Goal: Information Seeking & Learning: Find specific fact

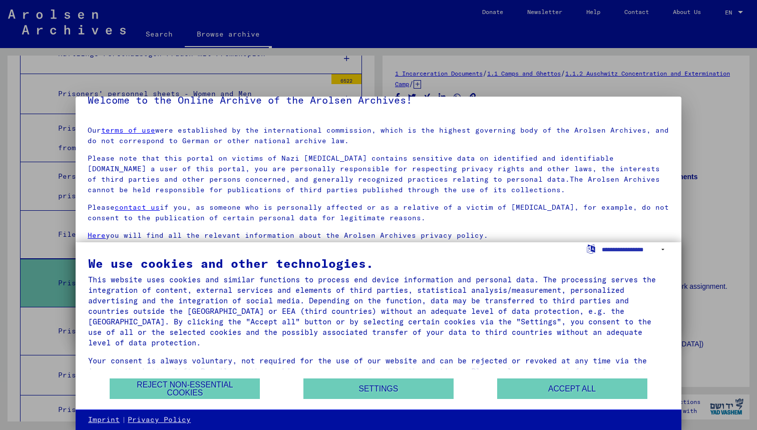
scroll to position [42, 0]
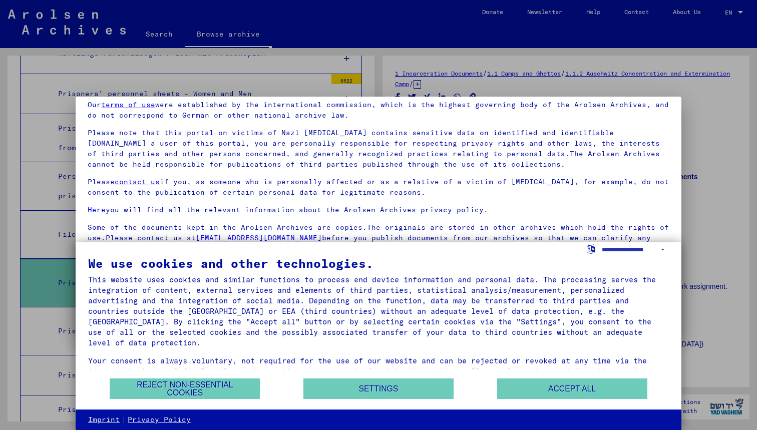
drag, startPoint x: 529, startPoint y: 385, endPoint x: 238, endPoint y: 354, distance: 292.9
click at [274, 351] on div "We use cookies and other technologies. This website uses cookies and similar fu…" at bounding box center [379, 326] width 606 height 168
click at [222, 384] on button "Reject non-essential cookies" at bounding box center [185, 388] width 150 height 21
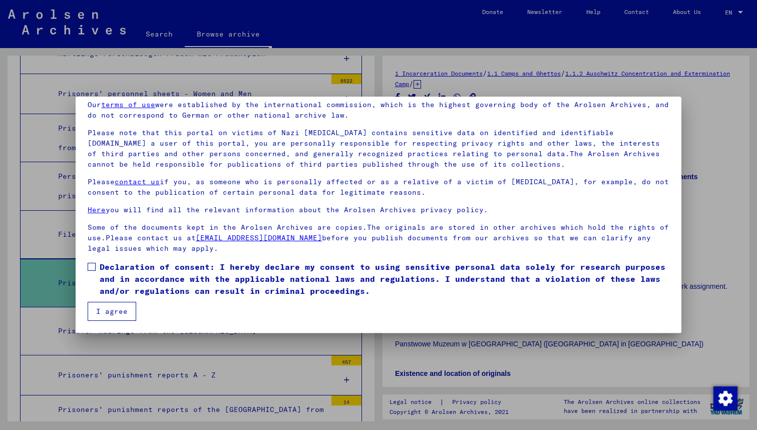
drag, startPoint x: 115, startPoint y: 315, endPoint x: 176, endPoint y: 315, distance: 61.6
click at [177, 316] on mat-dialog-content "Our terms of use were established by the international commission, which is the…" at bounding box center [379, 207] width 606 height 228
click at [94, 267] on span at bounding box center [92, 267] width 8 height 8
click at [117, 316] on button "I agree" at bounding box center [112, 311] width 49 height 19
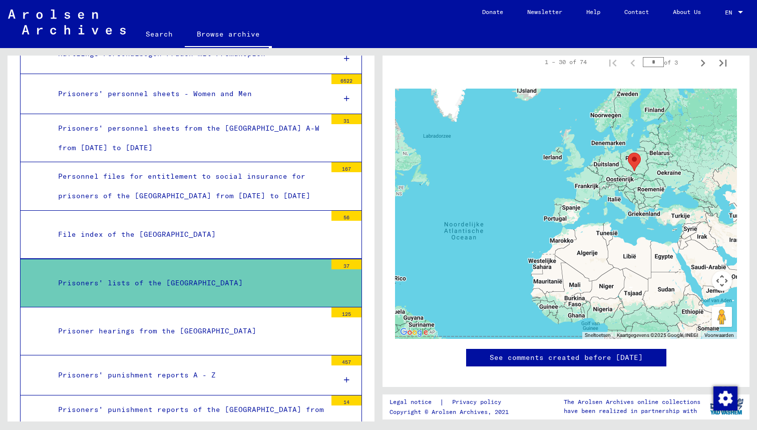
scroll to position [321, 0]
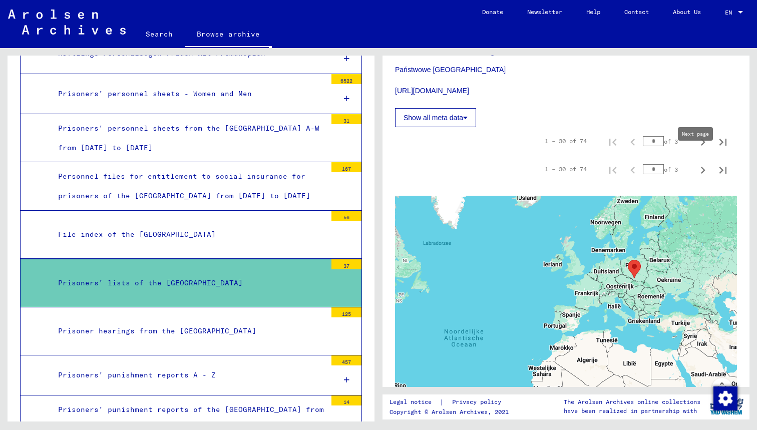
click at [701, 146] on icon "Next page" at bounding box center [703, 142] width 5 height 7
type input "*"
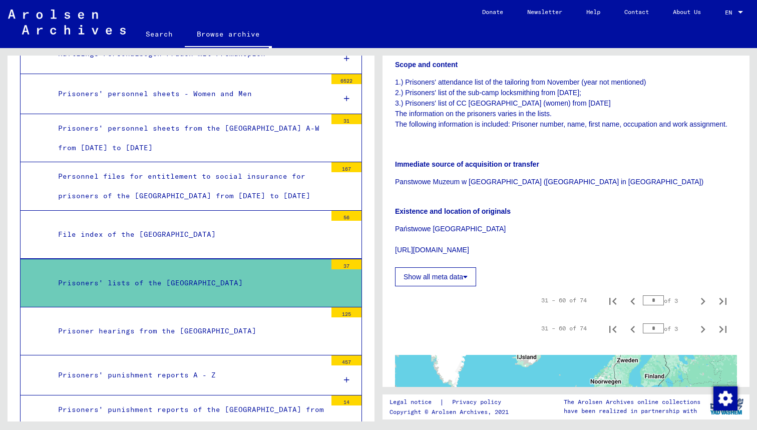
scroll to position [264, 0]
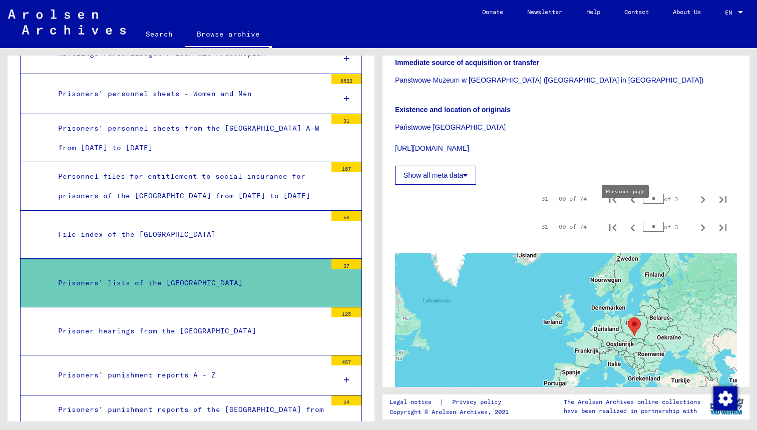
click at [630, 203] on icon "Previous page" at bounding box center [632, 199] width 5 height 7
type input "*"
click at [446, 185] on button "Show all meta data" at bounding box center [435, 175] width 81 height 19
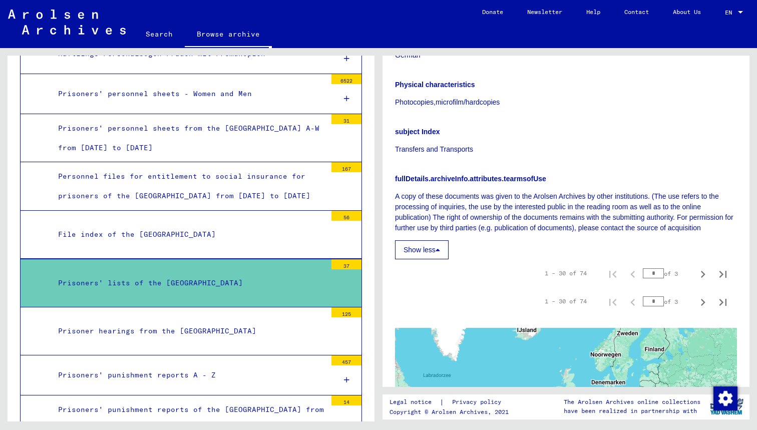
scroll to position [465, 0]
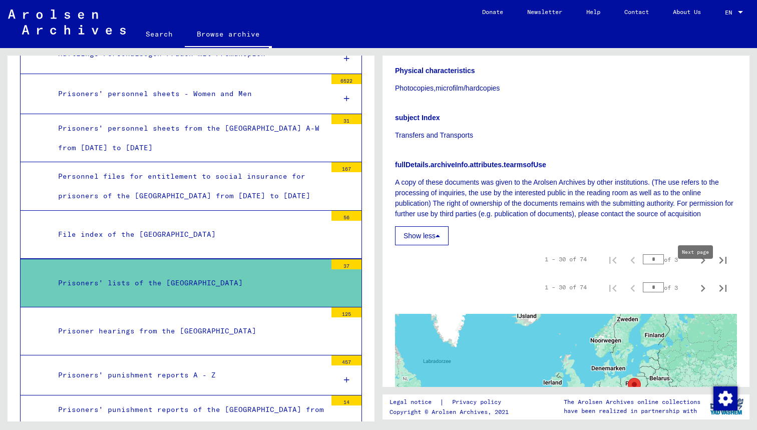
click at [700, 267] on icon "Next page" at bounding box center [703, 260] width 14 height 14
type input "*"
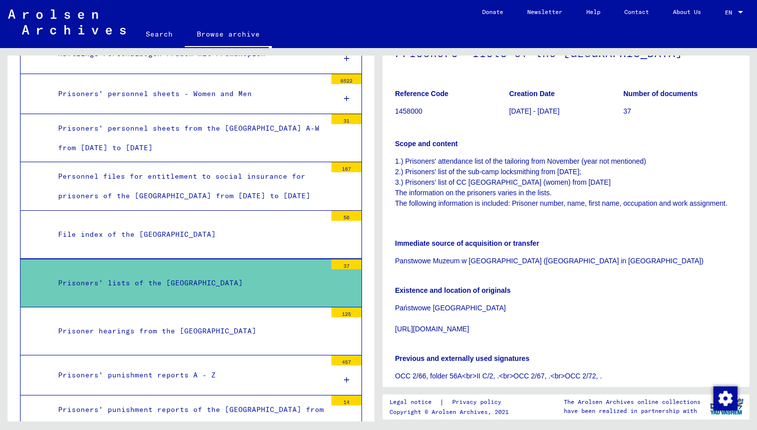
scroll to position [0, 0]
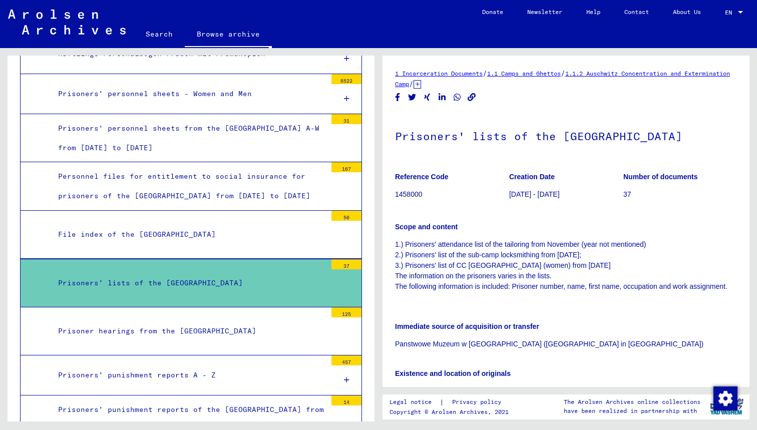
click at [421, 83] on icon at bounding box center [417, 84] width 8 height 9
click at [587, 86] on icon at bounding box center [583, 84] width 8 height 9
click at [416, 200] on p "1458000" at bounding box center [452, 194] width 114 height 11
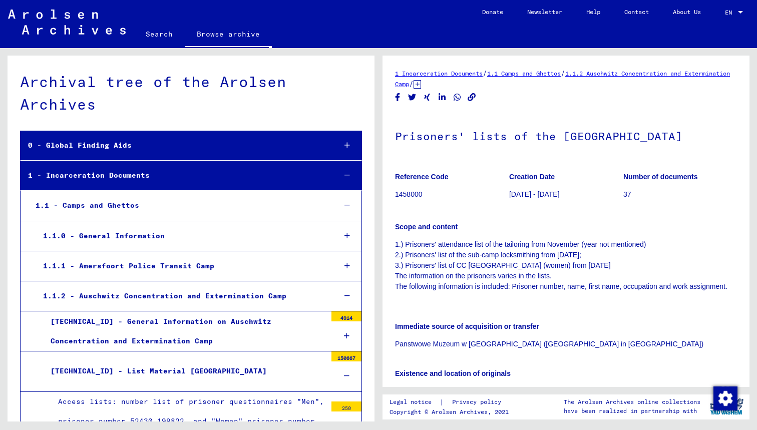
click at [236, 140] on div "0 - Global Finding Aids" at bounding box center [174, 146] width 307 height 20
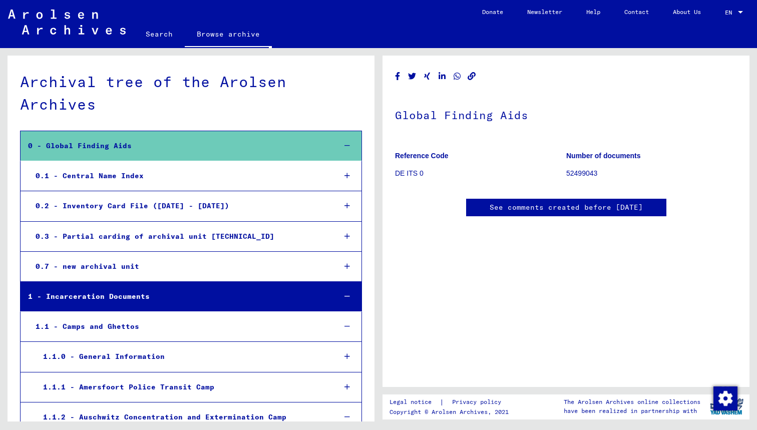
click at [167, 34] on link "Search" at bounding box center [159, 34] width 51 height 24
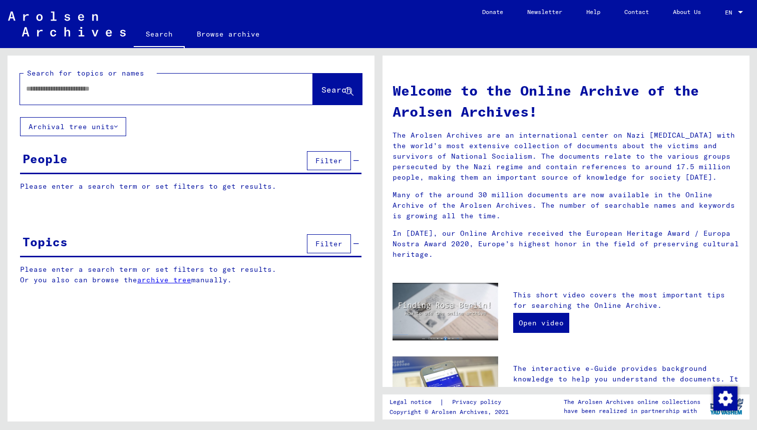
click at [125, 94] on div at bounding box center [151, 89] width 263 height 23
click at [126, 90] on input "text" at bounding box center [154, 89] width 257 height 11
type input "**********"
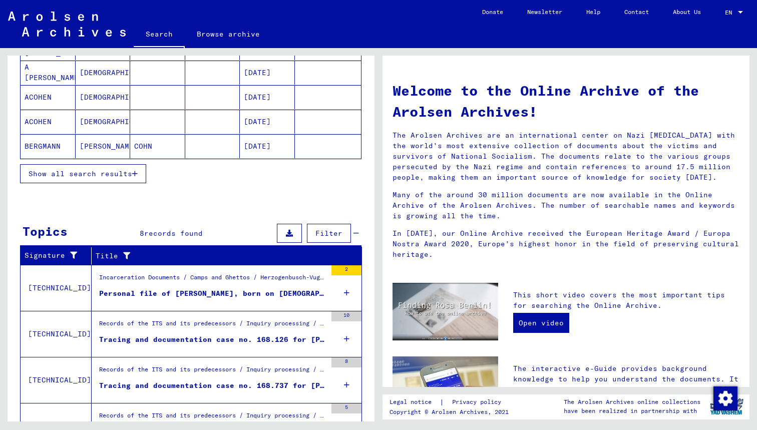
scroll to position [244, 0]
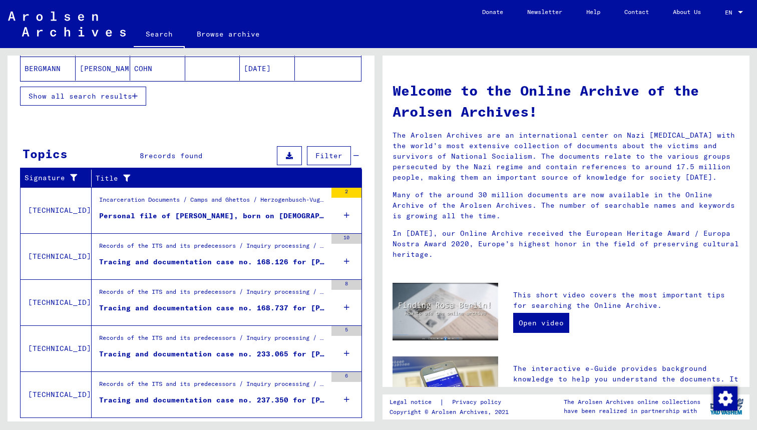
click at [137, 216] on div "Personal file of [PERSON_NAME], born on [DEMOGRAPHIC_DATA]" at bounding box center [212, 216] width 227 height 11
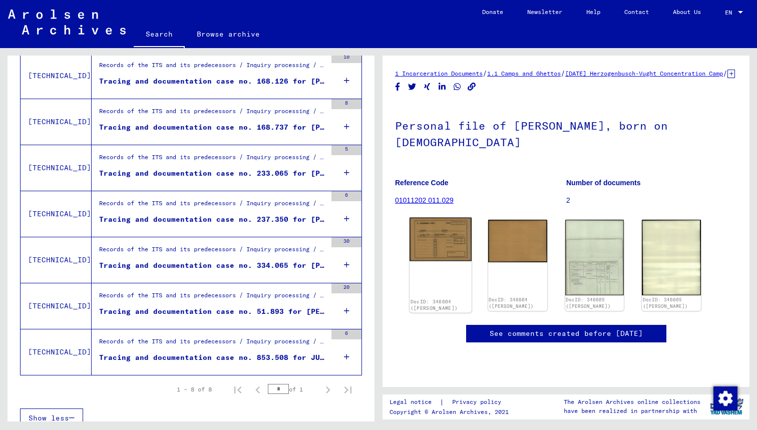
click at [435, 228] on img at bounding box center [440, 240] width 62 height 44
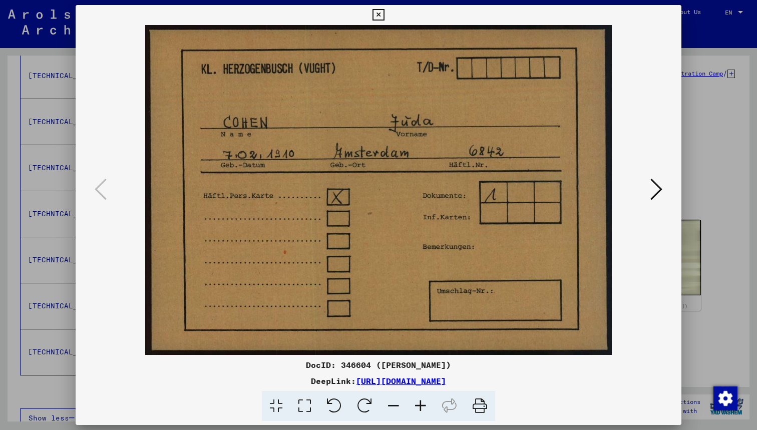
click at [656, 194] on icon at bounding box center [656, 189] width 12 height 24
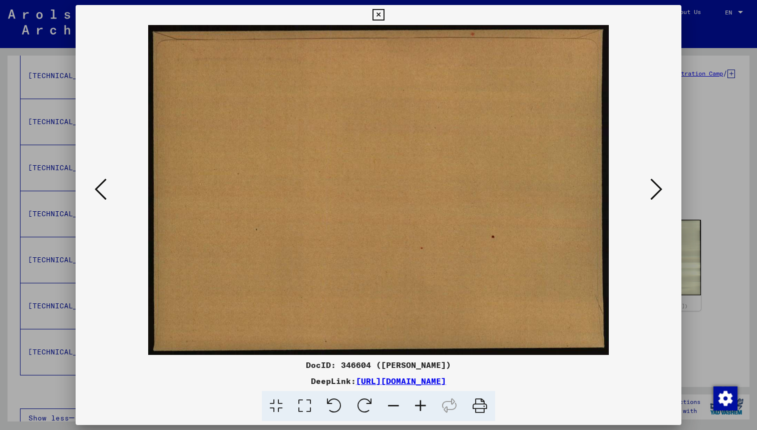
click at [656, 194] on icon at bounding box center [656, 189] width 12 height 24
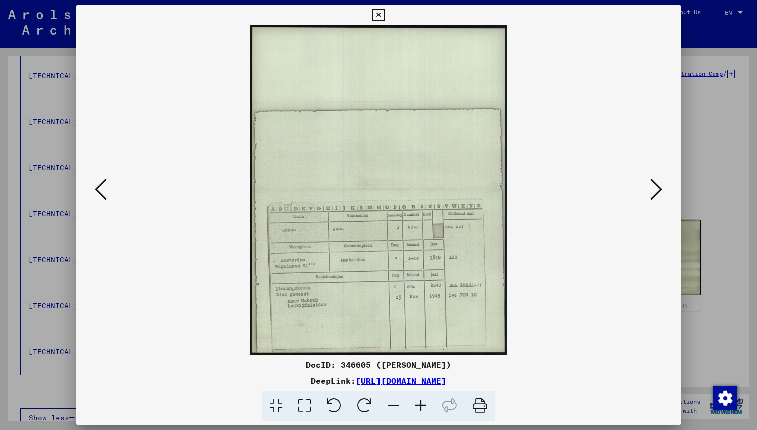
click at [655, 185] on icon at bounding box center [656, 189] width 12 height 24
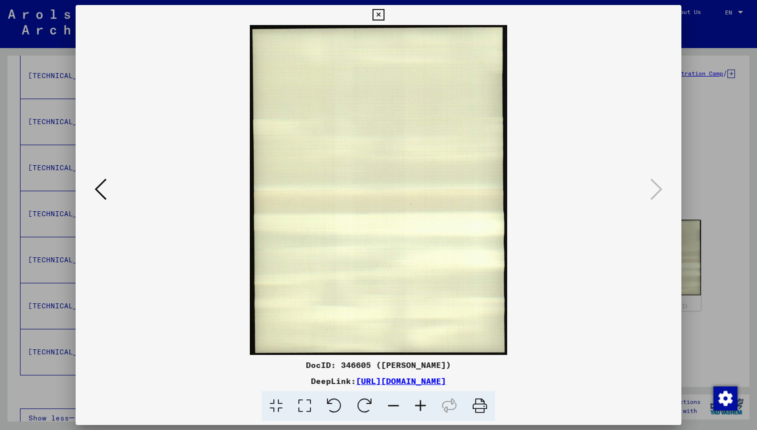
click at [384, 12] on icon at bounding box center [378, 15] width 12 height 12
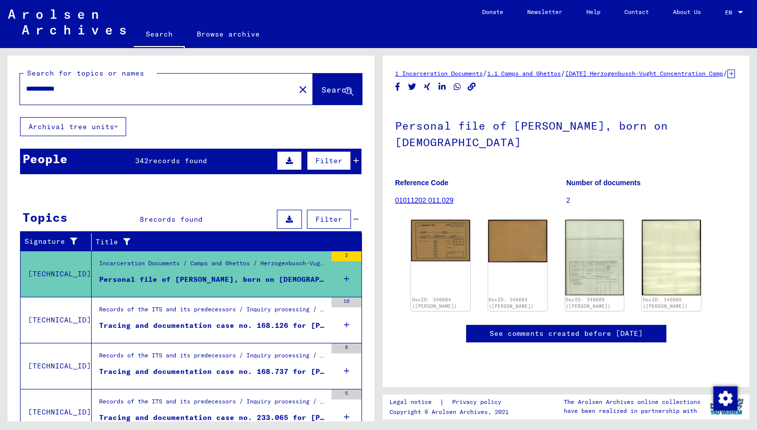
click at [238, 324] on div "Tracing and documentation case no. 168.126 for [PERSON_NAME][DEMOGRAPHIC_DATA] …" at bounding box center [212, 325] width 227 height 11
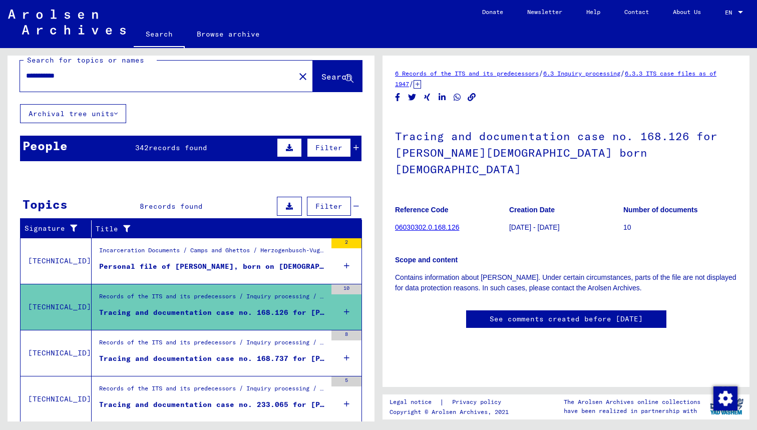
scroll to position [33, 0]
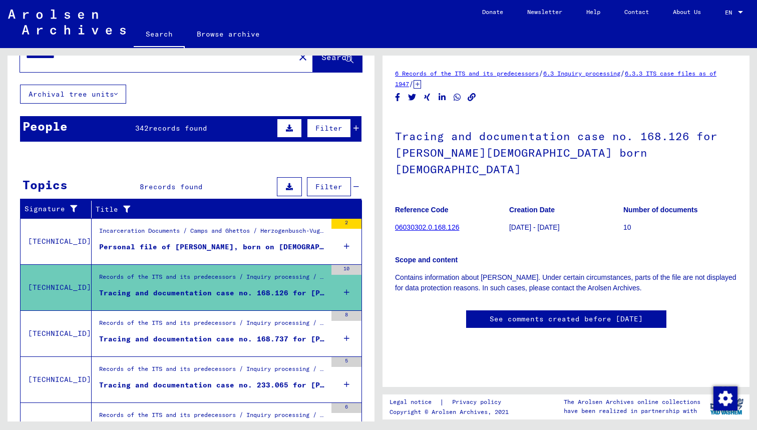
click at [213, 248] on div "Personal file of [PERSON_NAME], born on [DEMOGRAPHIC_DATA]" at bounding box center [212, 247] width 227 height 11
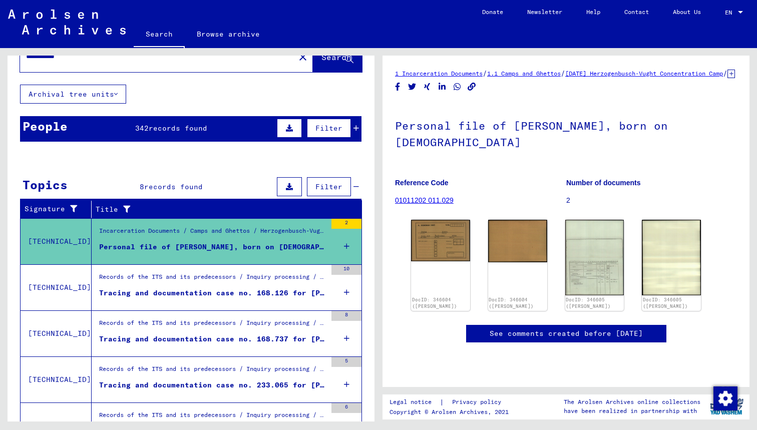
click at [422, 196] on link "01011202 011.029" at bounding box center [424, 200] width 59 height 8
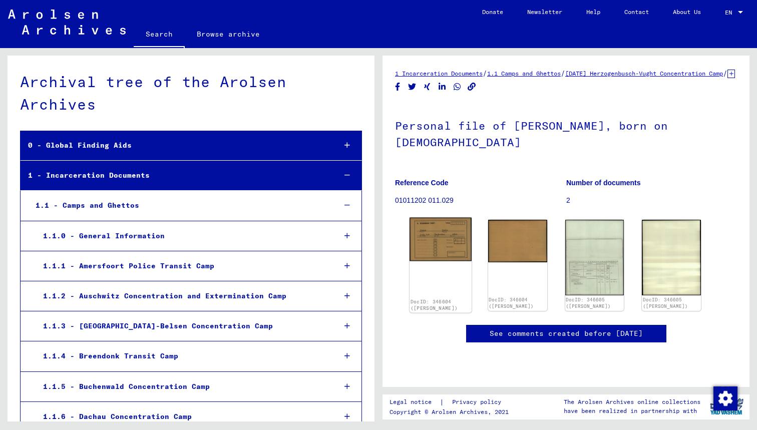
scroll to position [2207, 0]
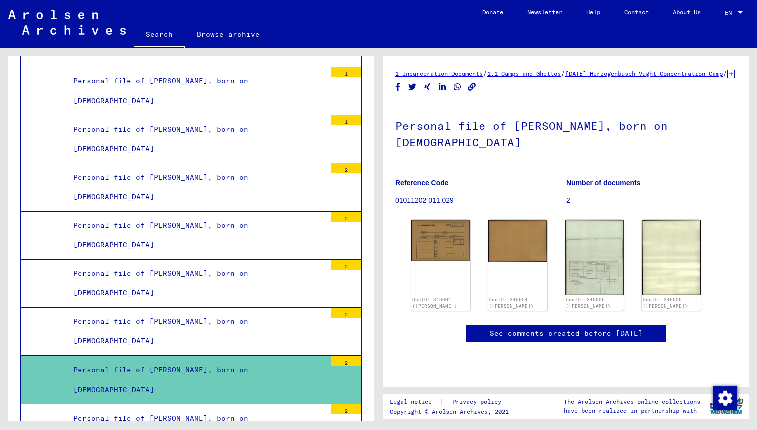
click at [206, 409] on div "Personal file of [PERSON_NAME], born on [DEMOGRAPHIC_DATA]" at bounding box center [196, 428] width 261 height 39
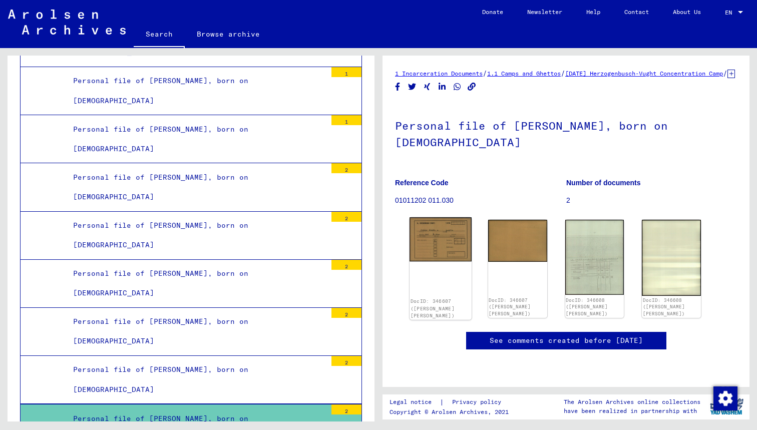
click at [443, 249] on img at bounding box center [440, 239] width 62 height 44
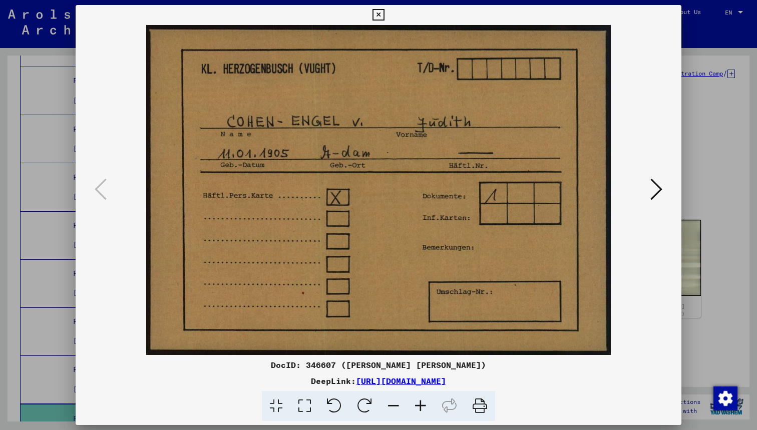
click at [653, 187] on icon at bounding box center [656, 189] width 12 height 24
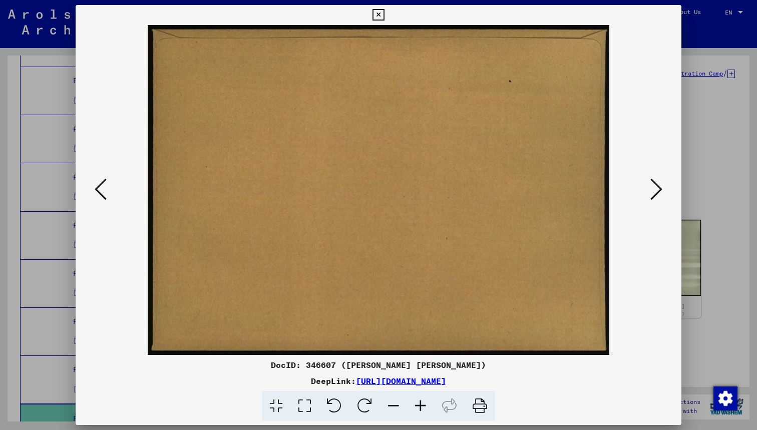
click at [653, 187] on icon at bounding box center [656, 189] width 12 height 24
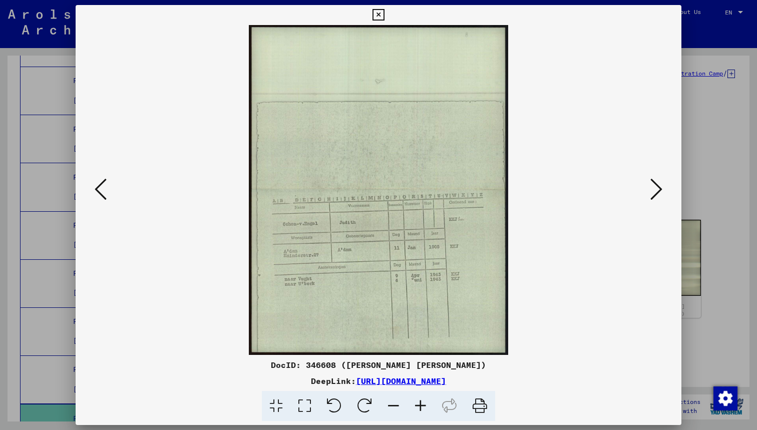
click at [648, 198] on button at bounding box center [656, 190] width 18 height 29
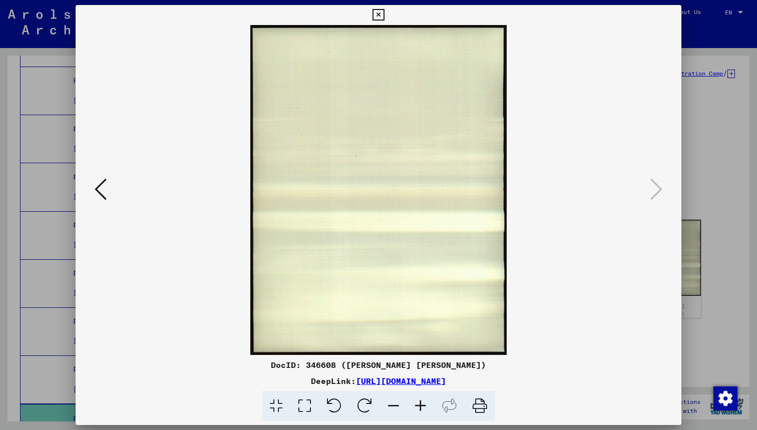
click at [110, 202] on img at bounding box center [379, 190] width 538 height 330
drag, startPoint x: 109, startPoint y: 198, endPoint x: 96, endPoint y: 199, distance: 13.1
click at [107, 199] on button at bounding box center [101, 190] width 18 height 29
click at [96, 199] on icon at bounding box center [101, 189] width 12 height 24
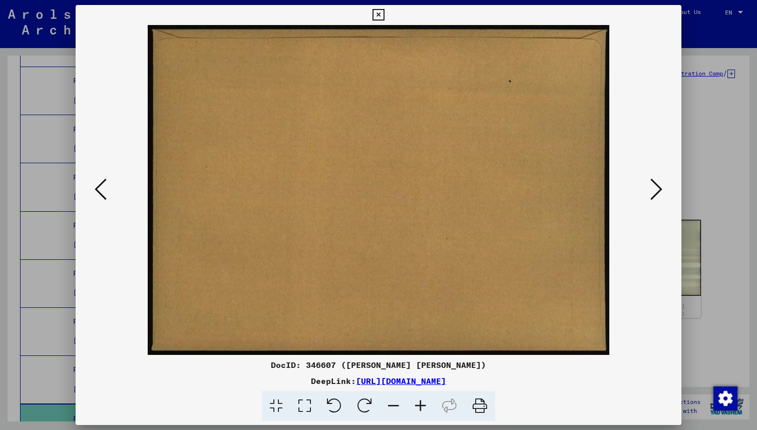
click at [96, 199] on icon at bounding box center [101, 189] width 12 height 24
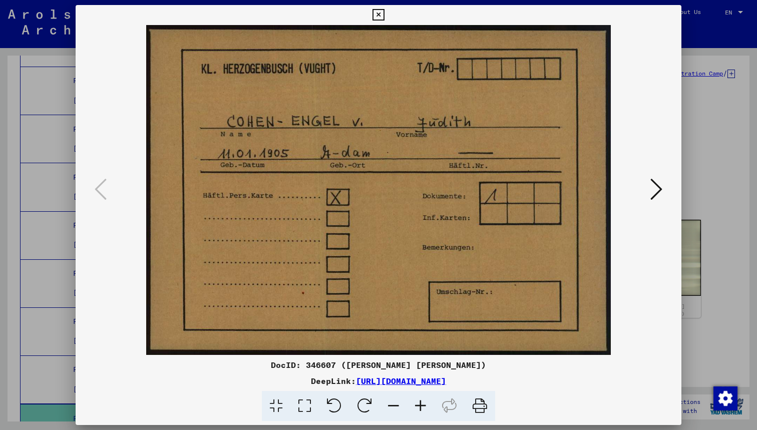
click at [694, 110] on div at bounding box center [378, 215] width 757 height 430
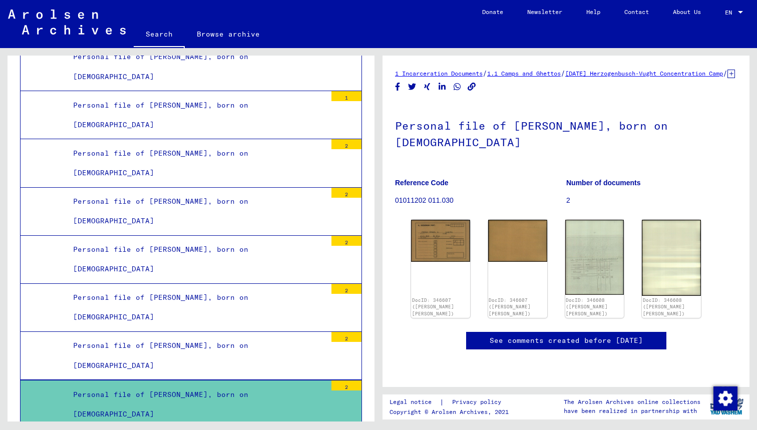
scroll to position [2274, 0]
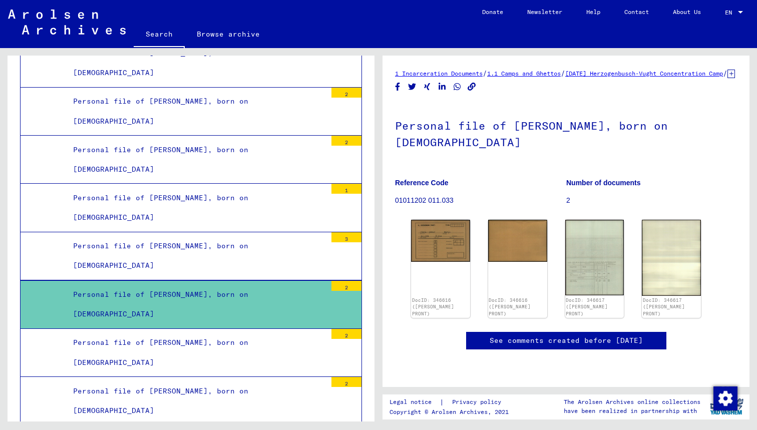
scroll to position [2562, 0]
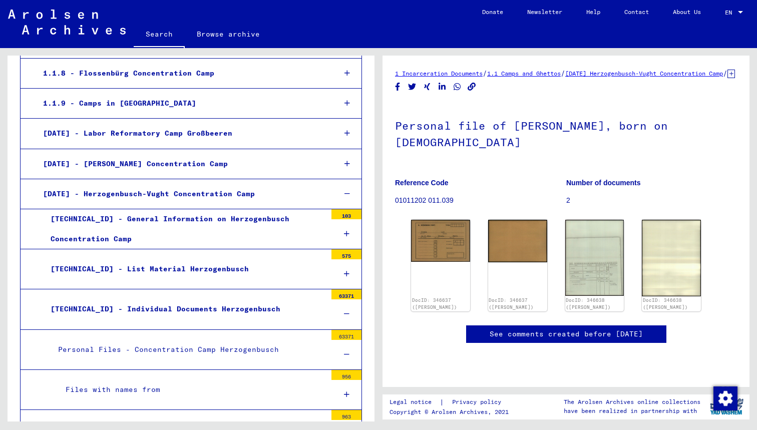
scroll to position [58, 0]
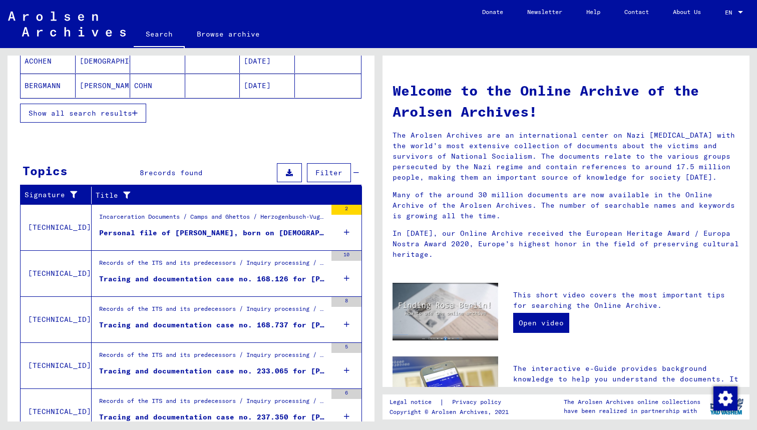
scroll to position [270, 0]
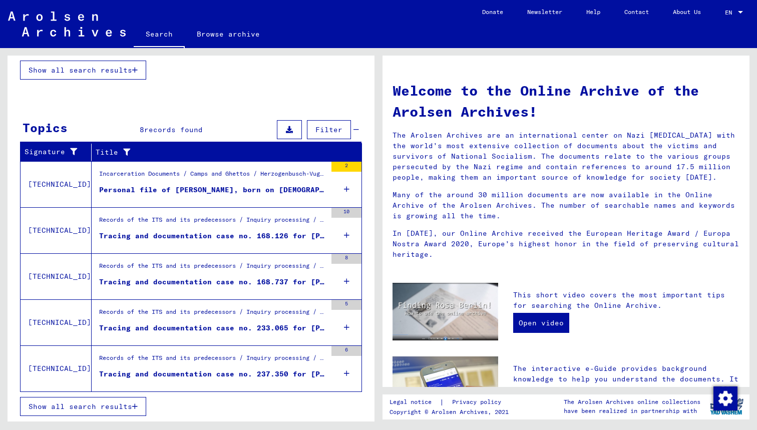
click at [276, 241] on div "Tracing and documentation case no. 168.126 for [PERSON_NAME][DEMOGRAPHIC_DATA] …" at bounding box center [212, 236] width 227 height 11
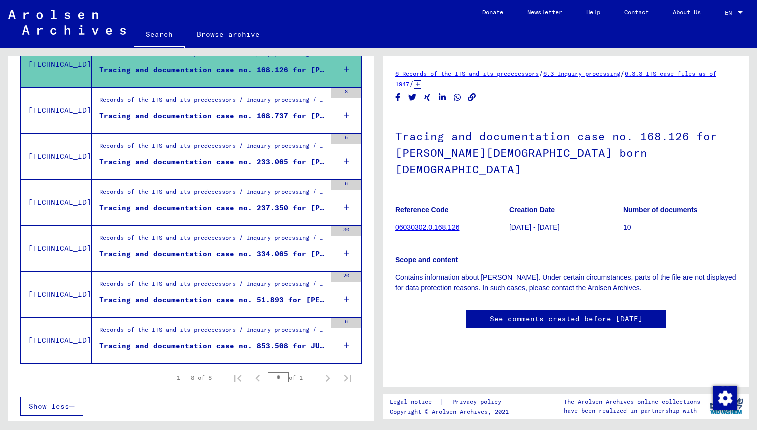
click at [287, 114] on div "Tracing and documentation case no. 168.737 for [PERSON_NAME][DEMOGRAPHIC_DATA] …" at bounding box center [212, 116] width 227 height 11
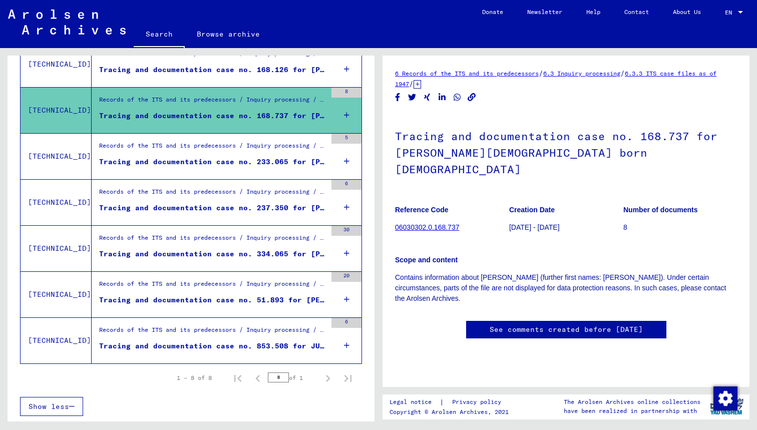
click at [269, 158] on div "Tracing and documentation case no. 233.065 for [PERSON_NAME][DEMOGRAPHIC_DATA] …" at bounding box center [212, 162] width 227 height 11
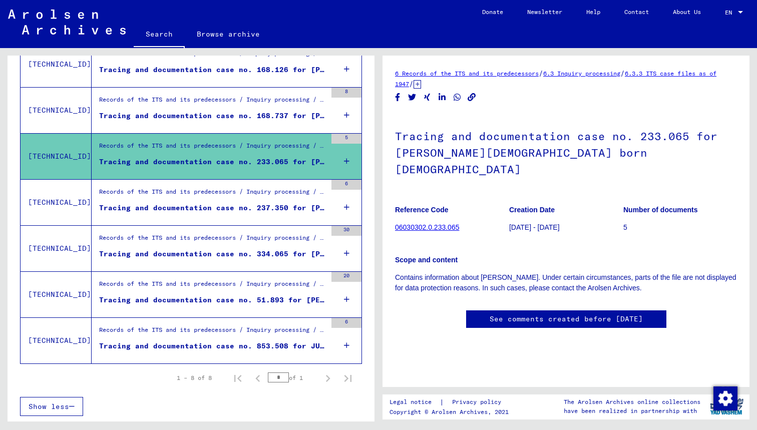
click at [218, 208] on div "Tracing and documentation case no. 237.350 for [PERSON_NAME][DEMOGRAPHIC_DATA] …" at bounding box center [212, 208] width 227 height 11
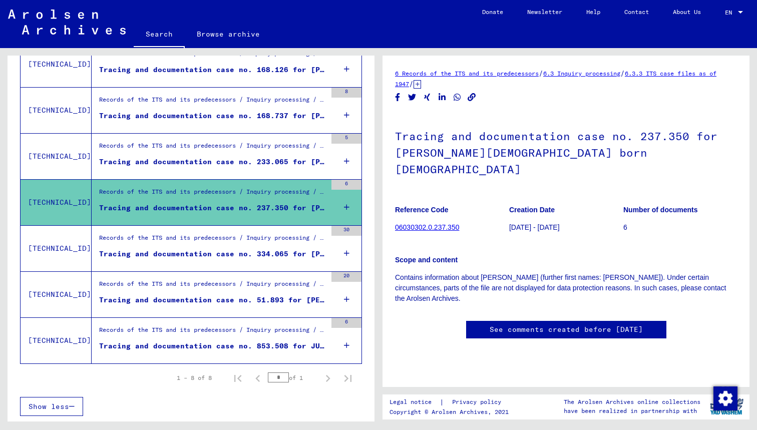
click at [232, 261] on figure "Tracing and documentation case no. 334.065 for [PERSON_NAME][DEMOGRAPHIC_DATA] …" at bounding box center [212, 256] width 227 height 15
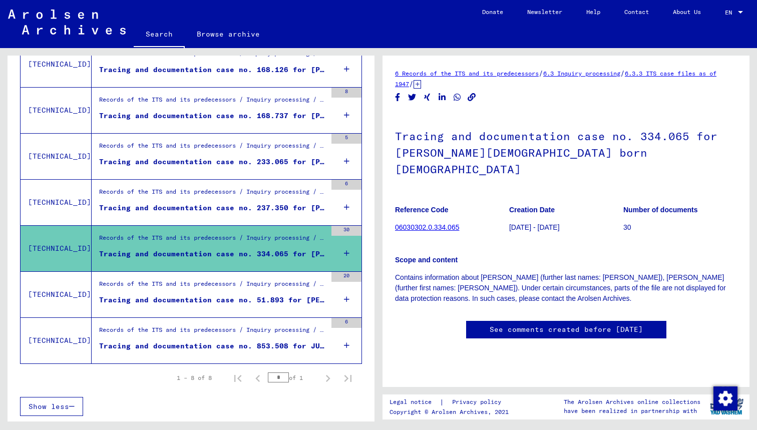
click at [241, 283] on div "Records of the ITS and its predecessors / Inquiry processing / ITS case files a…" at bounding box center [212, 286] width 227 height 14
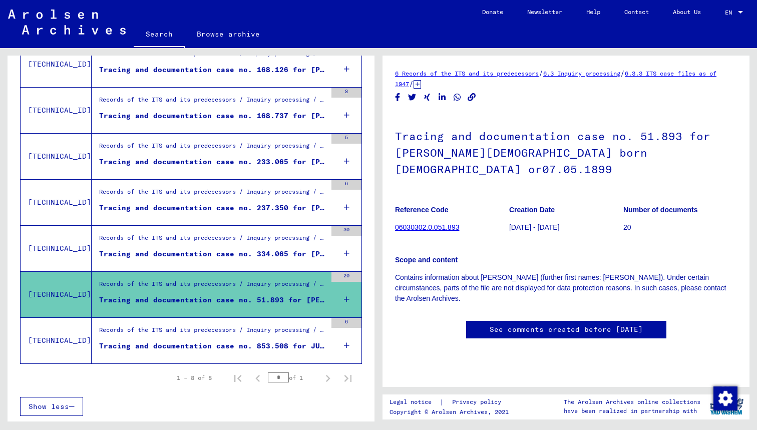
click at [256, 350] on div "Tracing and documentation case no. 853.508 for JUDA, BUONA born [DEMOGRAPHIC_DA…" at bounding box center [212, 346] width 227 height 11
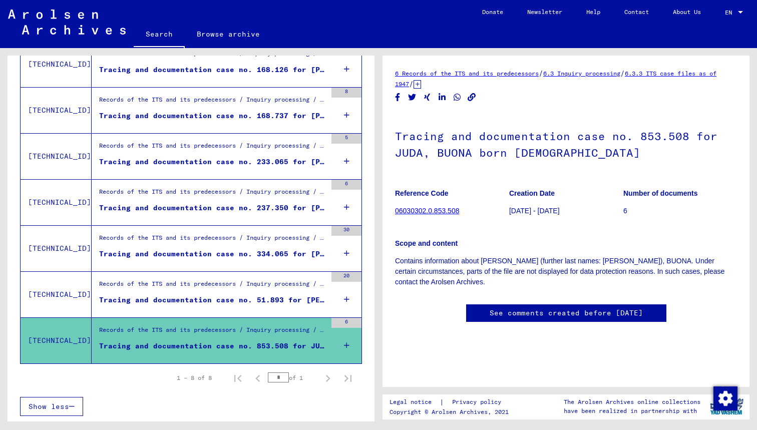
click at [246, 308] on figure "Tracing and documentation case no. 51.893 for [PERSON_NAME][DEMOGRAPHIC_DATA] b…" at bounding box center [212, 302] width 227 height 15
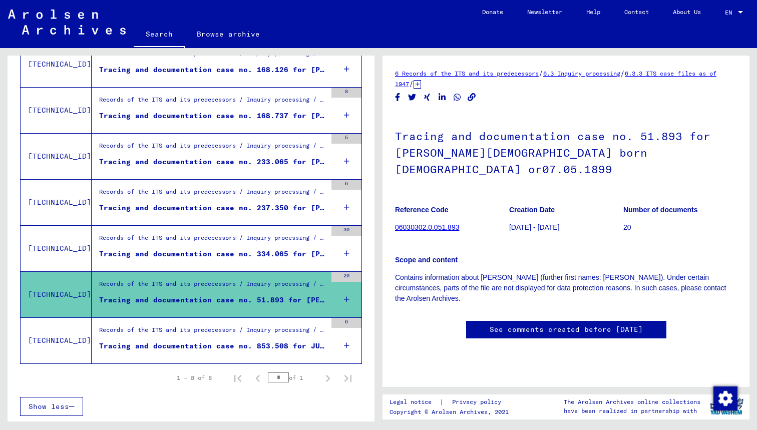
click at [260, 353] on figure "Tracing and documentation case no. 853.508 for JUDA, BUONA born [DEMOGRAPHIC_DA…" at bounding box center [212, 348] width 227 height 15
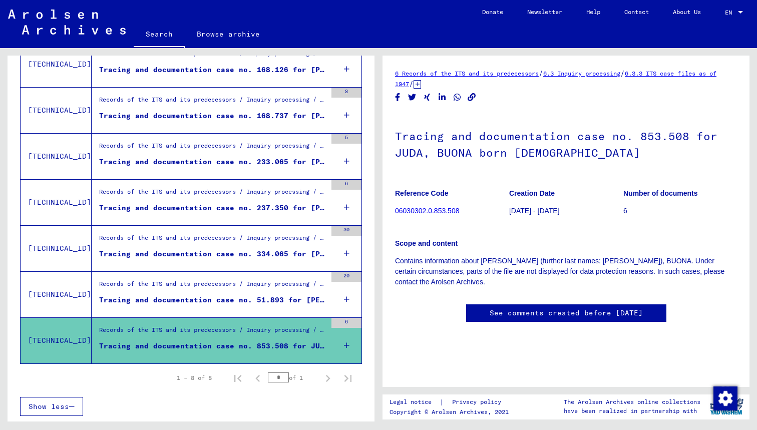
click at [260, 308] on figure "Tracing and documentation case no. 51.893 for [PERSON_NAME][DEMOGRAPHIC_DATA] b…" at bounding box center [212, 302] width 227 height 15
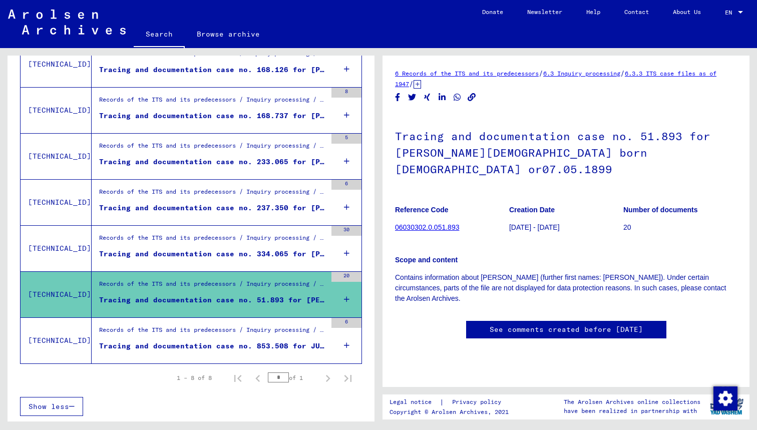
click at [258, 277] on div "Records of the ITS and its predecessors / Inquiry processing / ITS case files a…" at bounding box center [209, 295] width 235 height 46
click at [257, 249] on div "Tracing and documentation case no. 334.065 for [PERSON_NAME][DEMOGRAPHIC_DATA] …" at bounding box center [212, 254] width 227 height 11
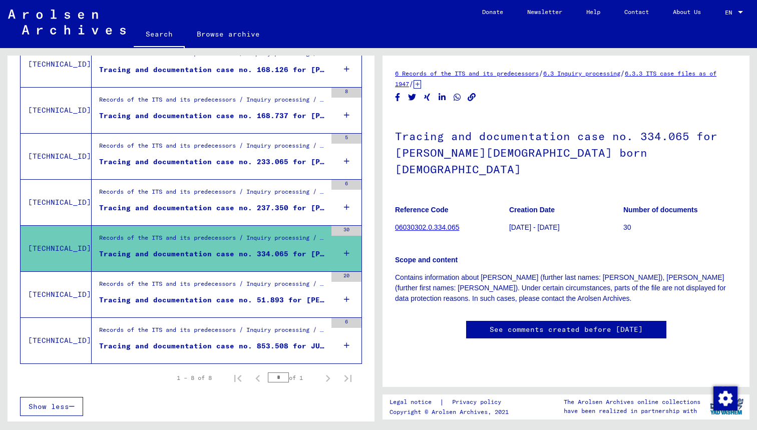
click at [257, 203] on div "Tracing and documentation case no. 237.350 for [PERSON_NAME][DEMOGRAPHIC_DATA] …" at bounding box center [212, 208] width 227 height 11
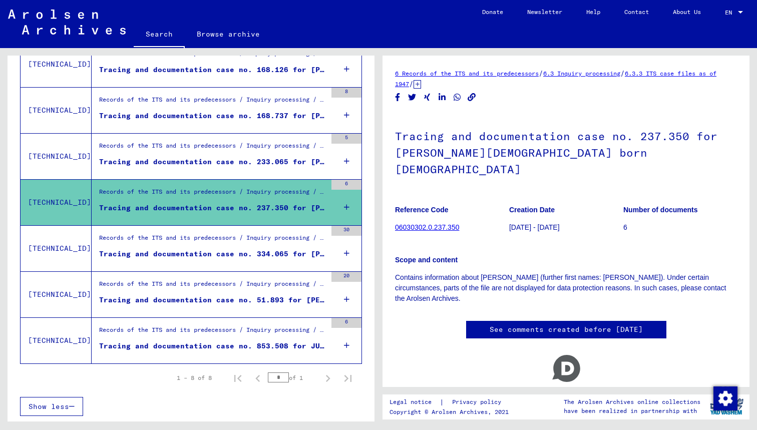
click at [256, 157] on div "Tracing and documentation case no. 233.065 for [PERSON_NAME][DEMOGRAPHIC_DATA] …" at bounding box center [212, 162] width 227 height 11
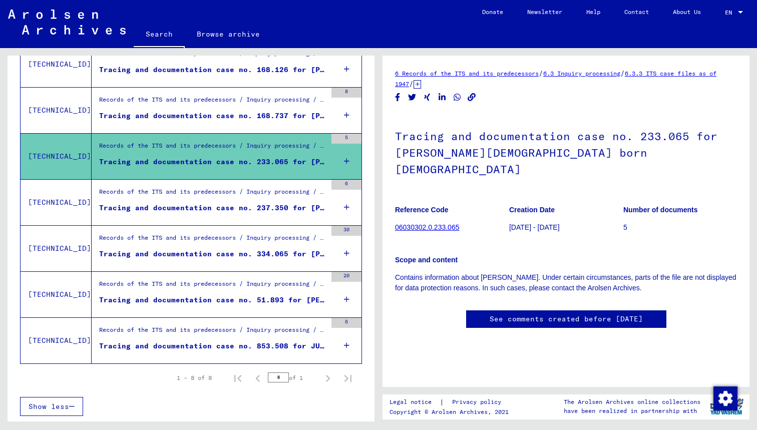
click at [344, 160] on icon at bounding box center [347, 161] width 6 height 35
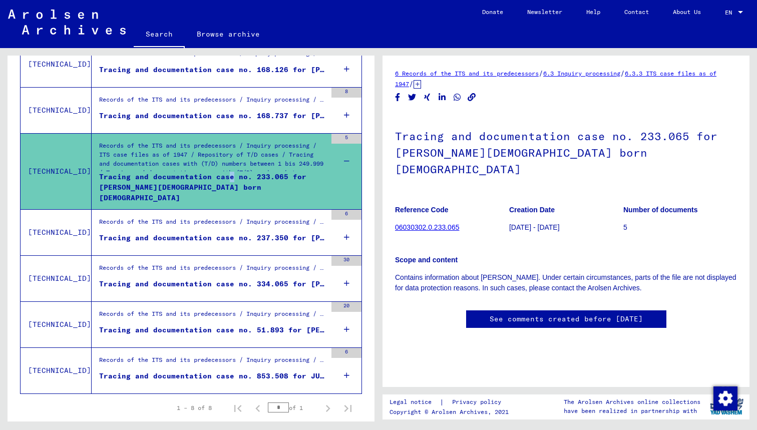
click at [224, 176] on div "Tracing and documentation case no. 233.065 for [PERSON_NAME][DEMOGRAPHIC_DATA] …" at bounding box center [212, 187] width 227 height 30
click at [212, 182] on div "Tracing and documentation case no. 233.065 for [PERSON_NAME][DEMOGRAPHIC_DATA] …" at bounding box center [212, 187] width 227 height 30
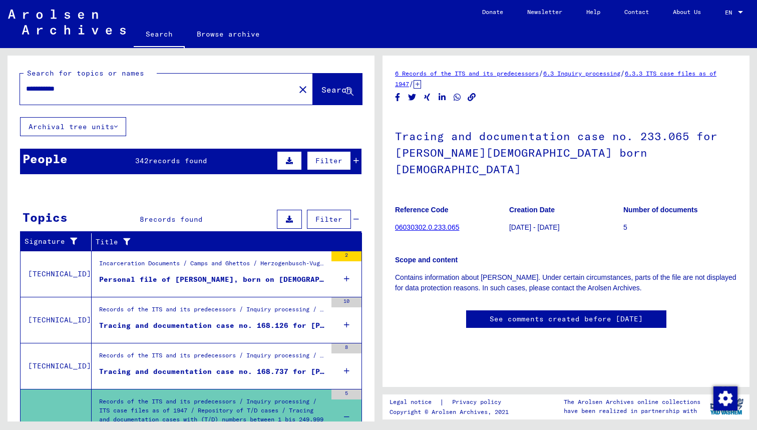
click at [117, 101] on div "**********" at bounding box center [166, 89] width 293 height 31
click at [114, 94] on div "**********" at bounding box center [154, 89] width 269 height 23
click at [116, 90] on input "**********" at bounding box center [157, 89] width 263 height 11
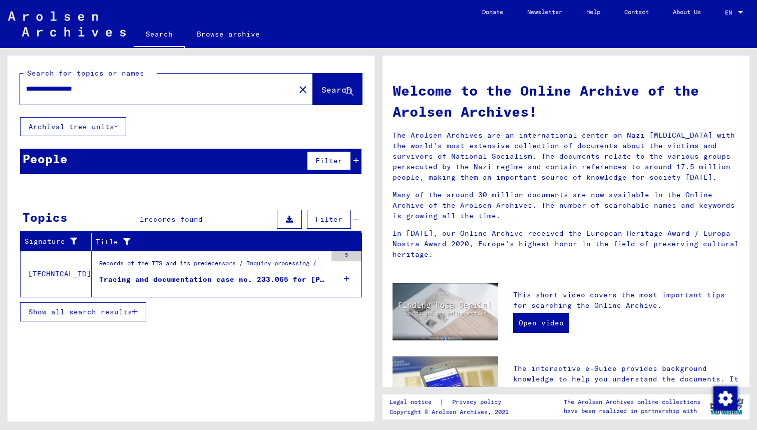
click at [206, 278] on div "Tracing and documentation case no. 233.065 for [PERSON_NAME][DEMOGRAPHIC_DATA] …" at bounding box center [212, 279] width 227 height 11
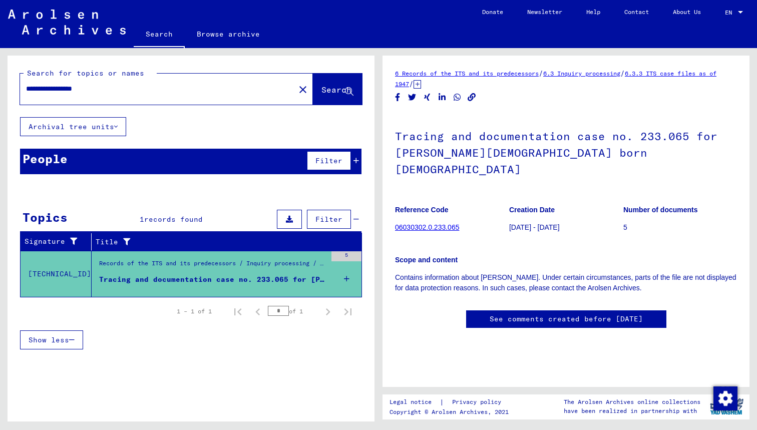
drag, startPoint x: 74, startPoint y: 89, endPoint x: 6, endPoint y: 91, distance: 68.6
click at [6, 91] on div "**********" at bounding box center [189, 234] width 378 height 373
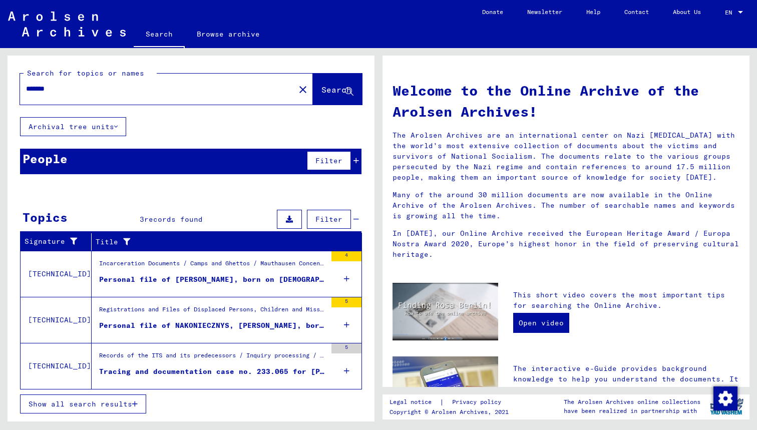
click at [215, 369] on div "Tracing and documentation case no. 233.065 for [PERSON_NAME][DEMOGRAPHIC_DATA] …" at bounding box center [212, 371] width 227 height 11
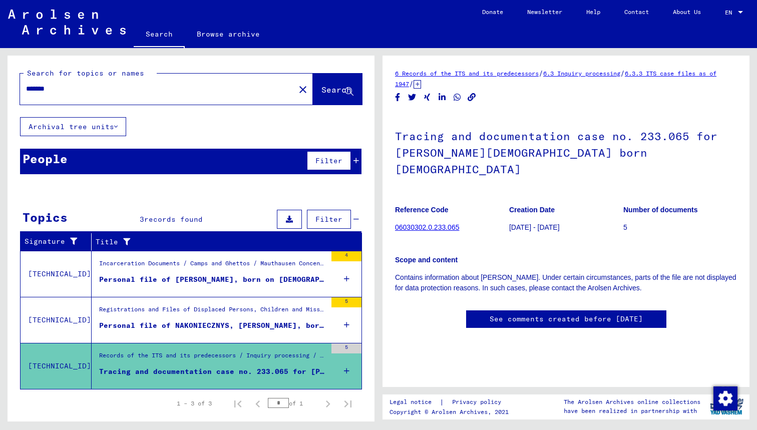
scroll to position [193, 0]
click at [223, 310] on div "Registrations and Files of Displaced Persons, Children and Missing Persons / Re…" at bounding box center [212, 312] width 227 height 14
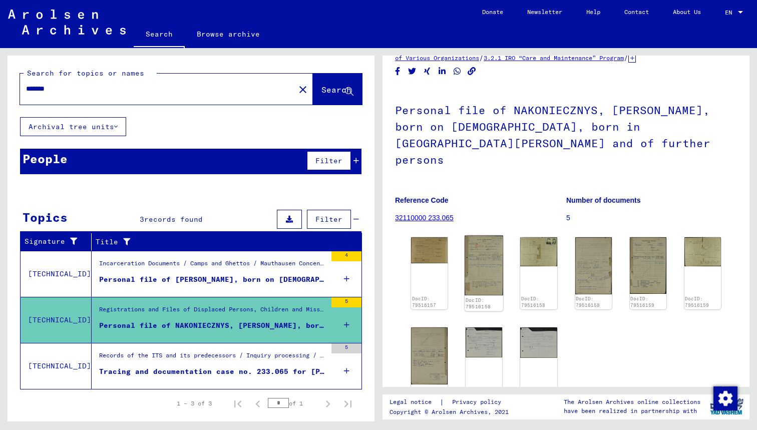
scroll to position [36, 0]
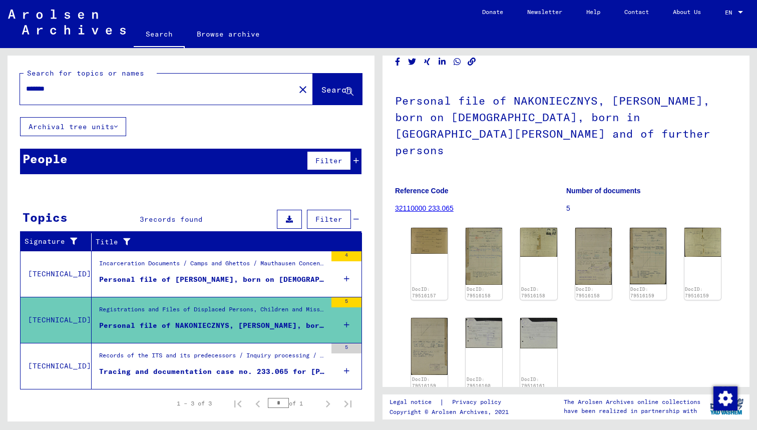
click at [447, 243] on div "DocID: 79516157 DocID: 79516158 DocID: 79516158 DocID: 79516158 DocID: 79516159…" at bounding box center [566, 309] width 318 height 170
click at [438, 237] on div "DocID: 79516157" at bounding box center [429, 264] width 39 height 76
click at [439, 227] on img at bounding box center [429, 239] width 39 height 27
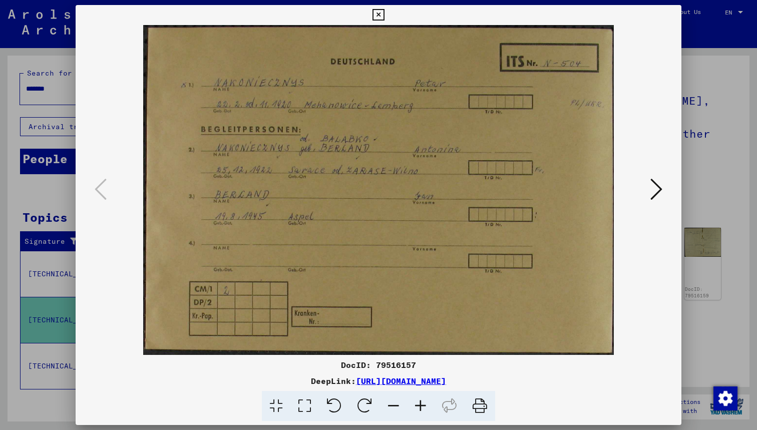
click at [651, 201] on icon at bounding box center [656, 189] width 12 height 24
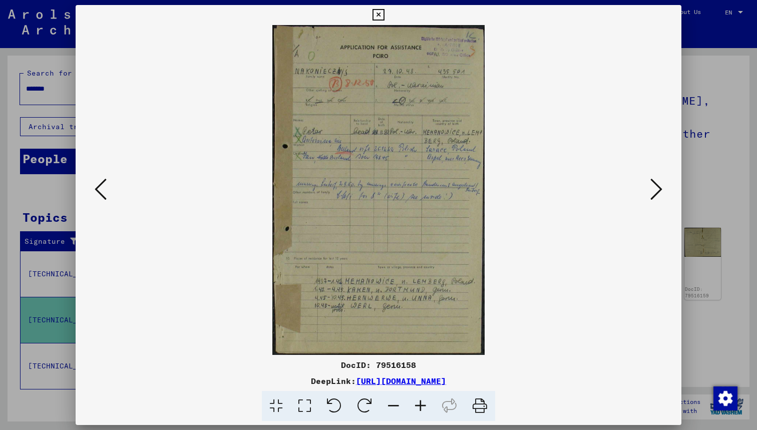
click at [419, 408] on icon at bounding box center [420, 406] width 27 height 31
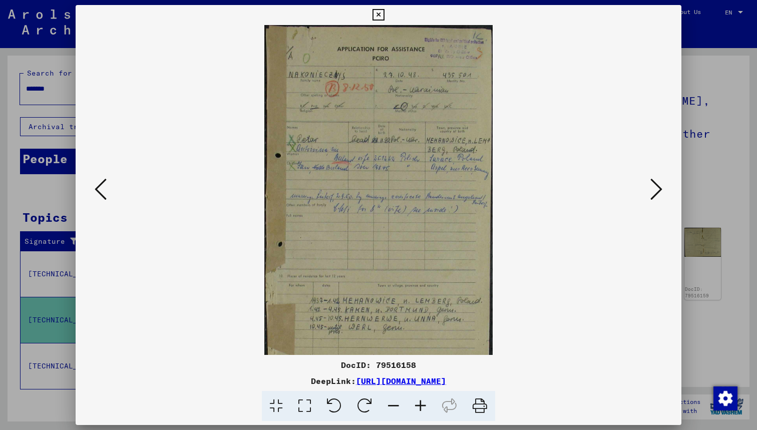
click at [419, 408] on icon at bounding box center [420, 406] width 27 height 31
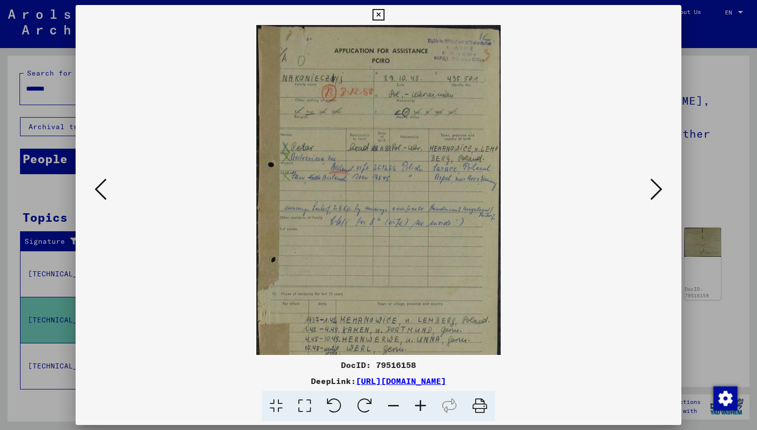
click at [419, 408] on icon at bounding box center [420, 406] width 27 height 31
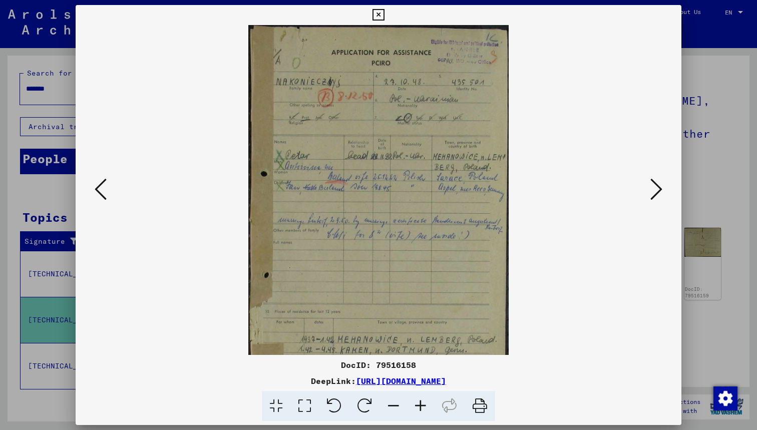
click at [419, 408] on icon at bounding box center [420, 406] width 27 height 31
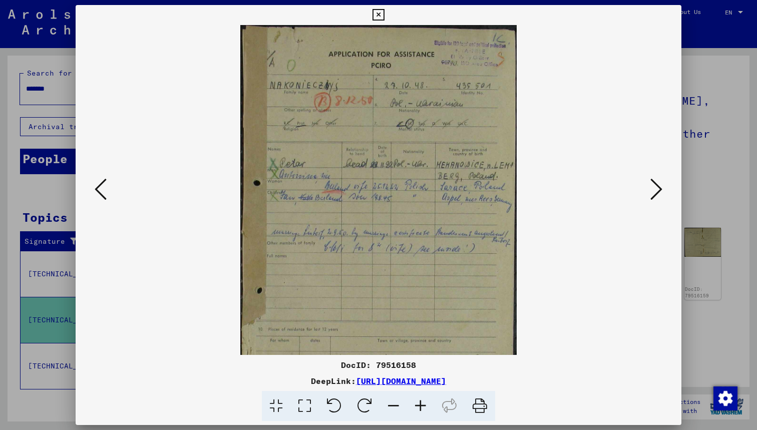
click at [419, 408] on icon at bounding box center [420, 406] width 27 height 31
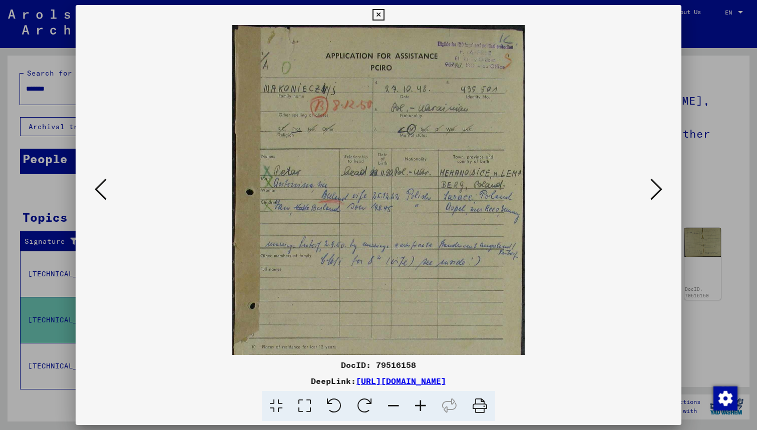
click at [419, 408] on icon at bounding box center [420, 406] width 27 height 31
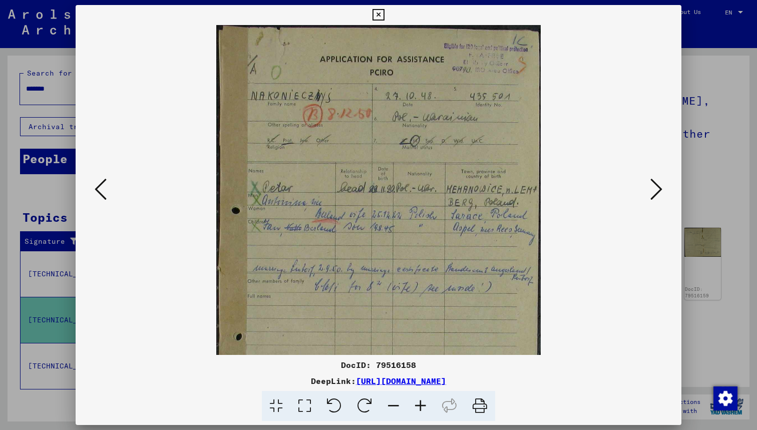
click at [419, 408] on icon at bounding box center [420, 406] width 27 height 31
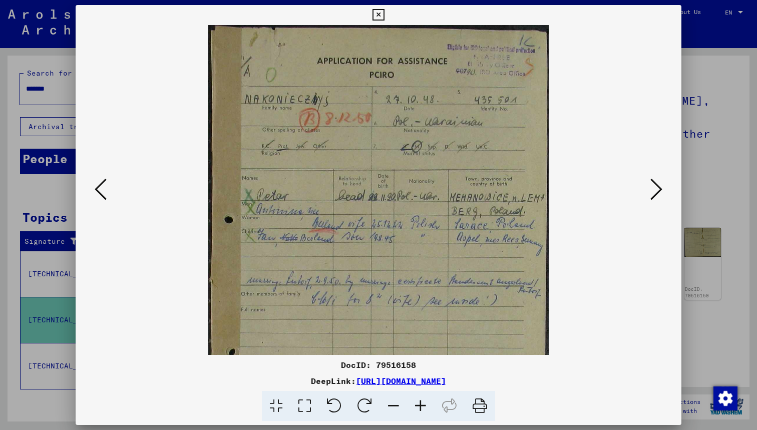
click at [653, 187] on icon at bounding box center [656, 189] width 12 height 24
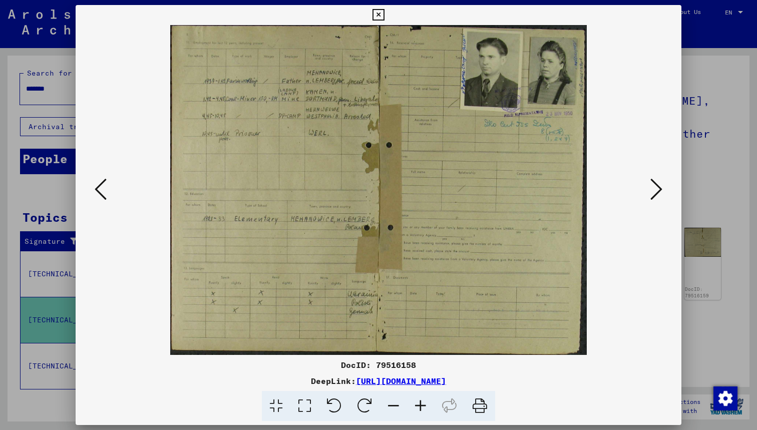
click at [652, 188] on icon at bounding box center [656, 189] width 12 height 24
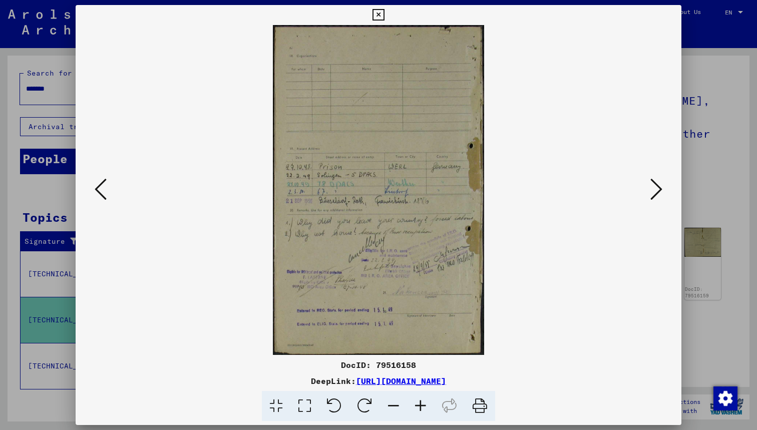
click at [648, 187] on button at bounding box center [656, 190] width 18 height 29
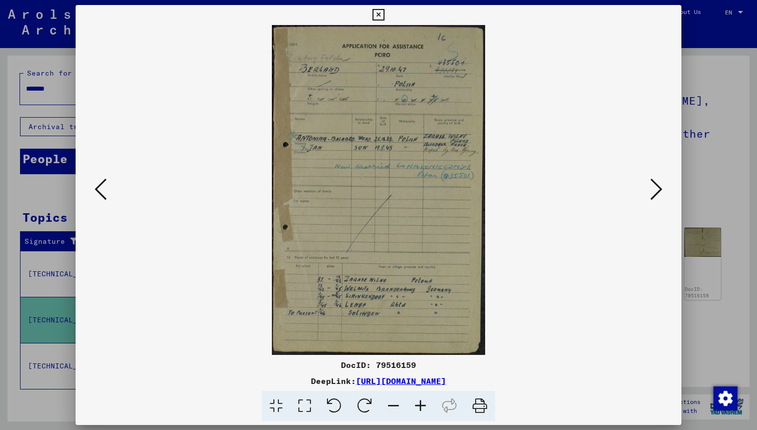
click at [645, 187] on viewer-one-image at bounding box center [379, 190] width 538 height 330
click at [649, 185] on button at bounding box center [656, 190] width 18 height 29
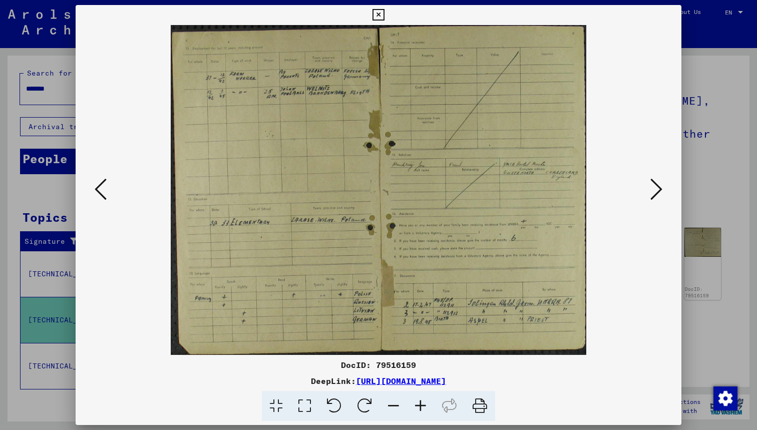
click at [649, 185] on button at bounding box center [656, 190] width 18 height 29
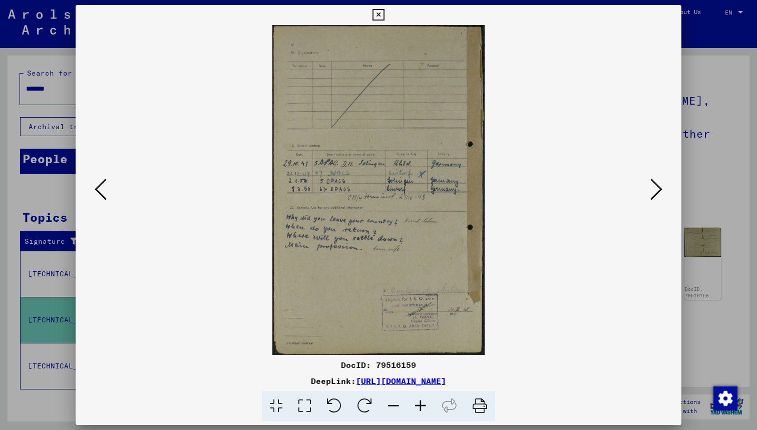
click at [649, 185] on button at bounding box center [656, 190] width 18 height 29
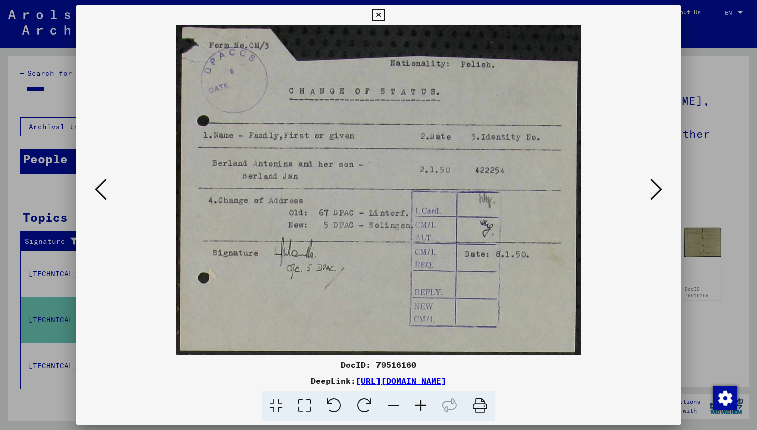
click at [649, 185] on button at bounding box center [656, 190] width 18 height 29
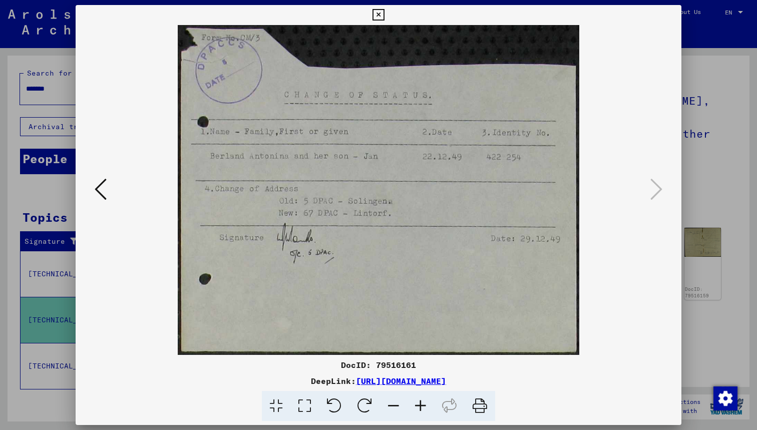
click at [384, 18] on icon at bounding box center [378, 15] width 12 height 12
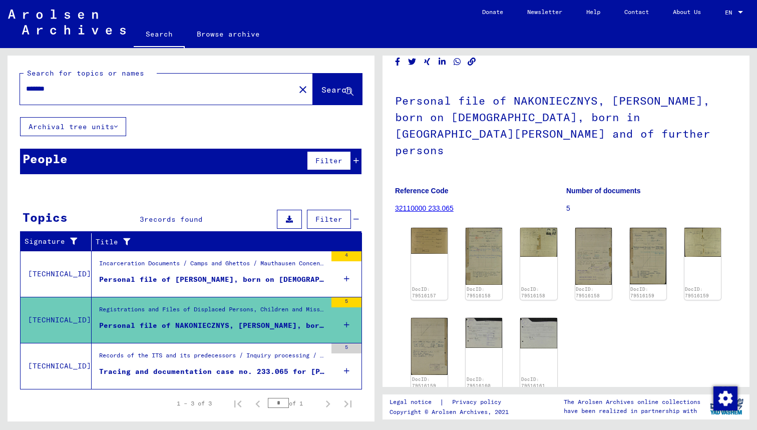
click at [223, 257] on div "Incarceration Documents / Camps and Ghettos / Mauthausen Concentration Camp / I…" at bounding box center [209, 274] width 235 height 46
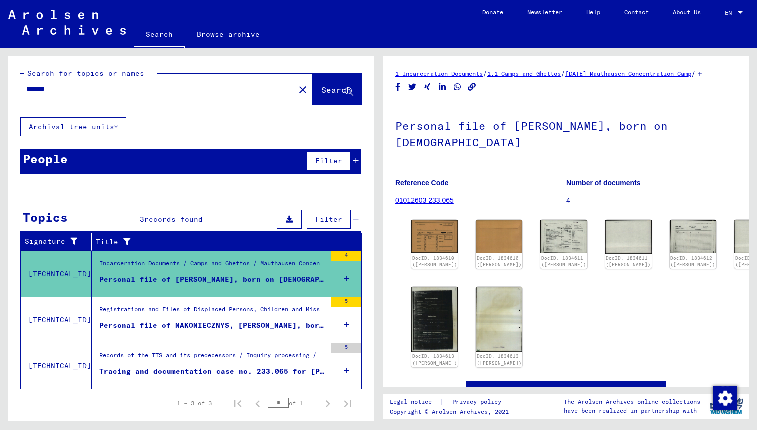
click at [210, 364] on div "Records of the ITS and its predecessors / Inquiry processing / ITS case files a…" at bounding box center [212, 358] width 227 height 14
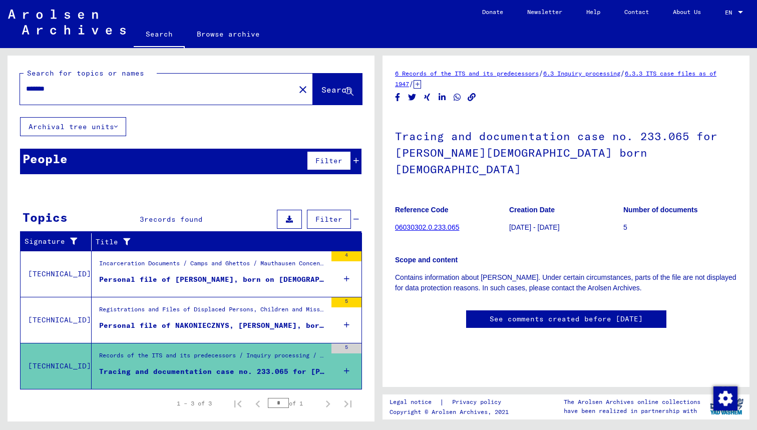
click at [230, 266] on div "Incarceration Documents / Camps and Ghettos / Mauthausen Concentration Camp / I…" at bounding box center [212, 266] width 227 height 14
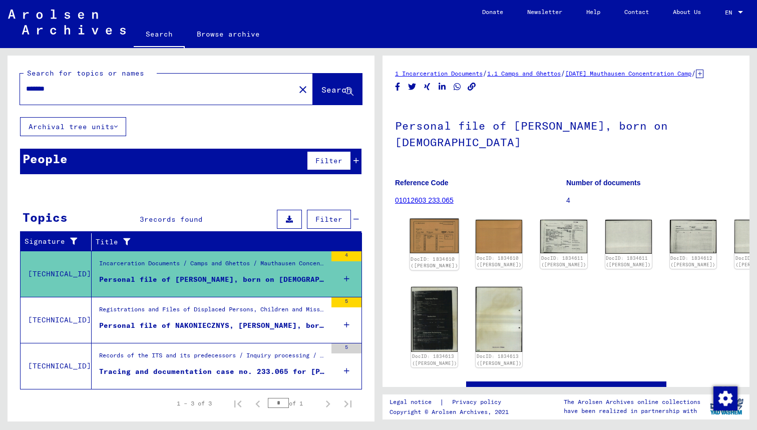
click at [421, 232] on img at bounding box center [434, 236] width 49 height 35
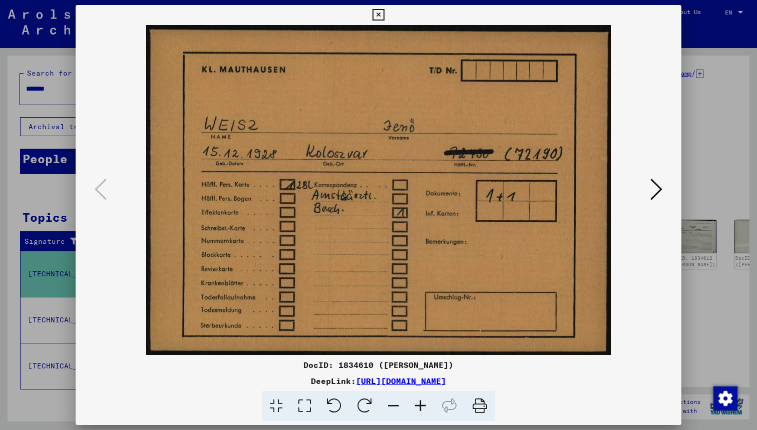
click at [656, 180] on icon at bounding box center [656, 189] width 12 height 24
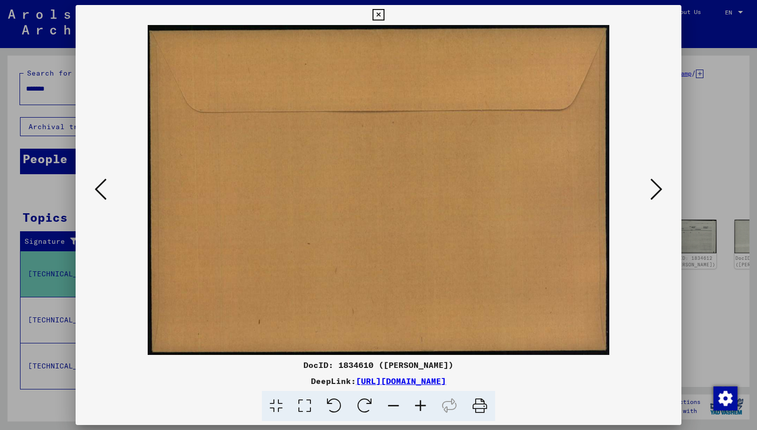
click at [656, 182] on icon at bounding box center [656, 189] width 12 height 24
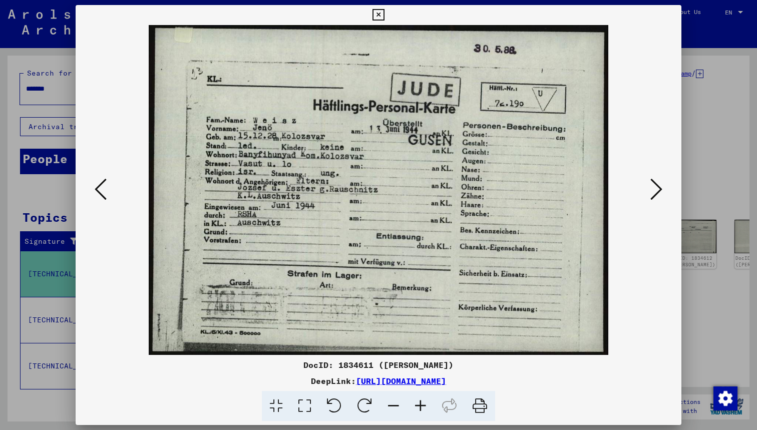
click at [659, 188] on icon at bounding box center [656, 189] width 12 height 24
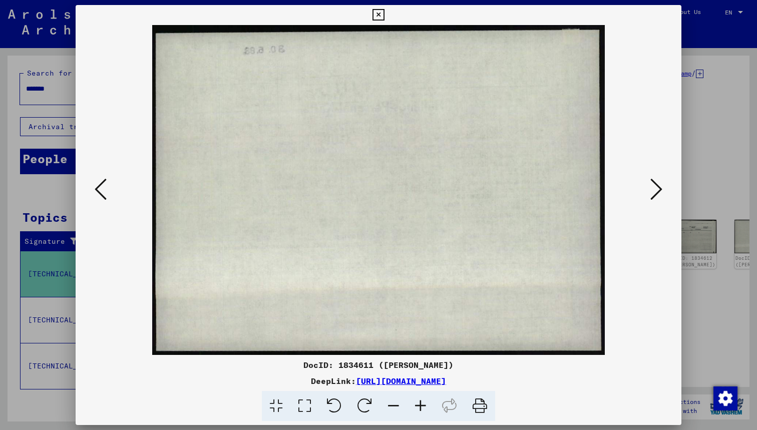
click at [97, 192] on icon at bounding box center [101, 189] width 12 height 24
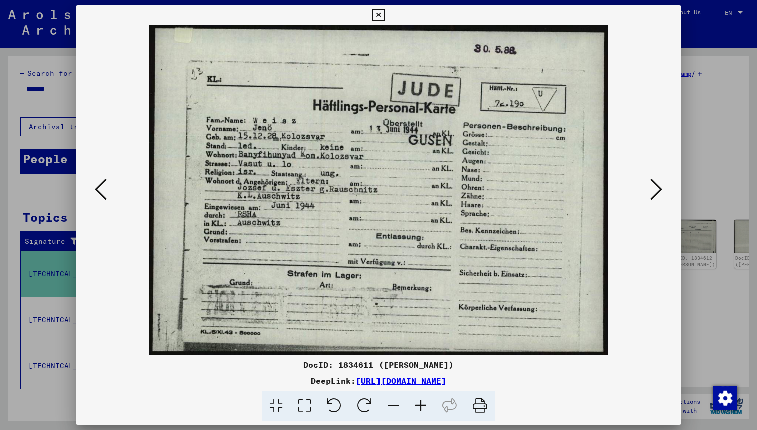
click at [655, 190] on icon at bounding box center [656, 189] width 12 height 24
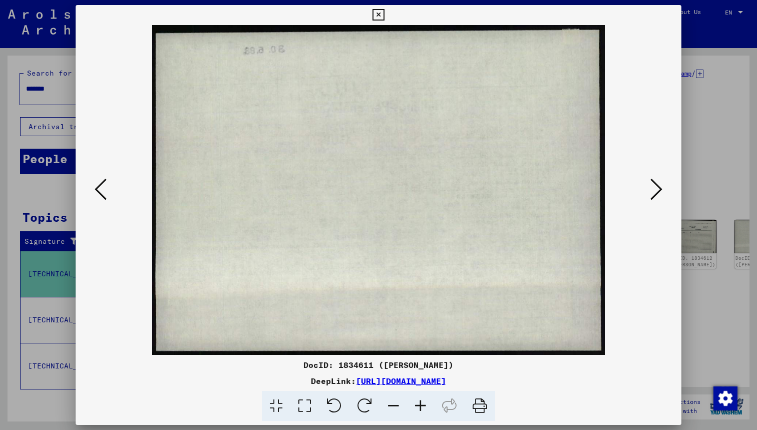
click at [655, 190] on icon at bounding box center [656, 189] width 12 height 24
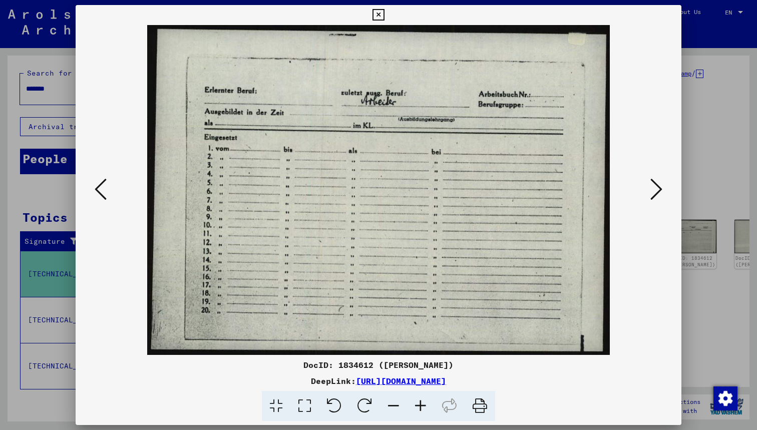
click at [655, 190] on icon at bounding box center [656, 189] width 12 height 24
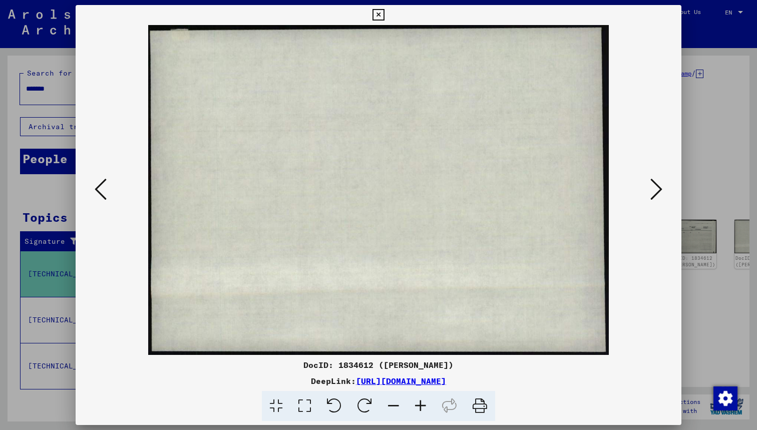
click at [655, 190] on icon at bounding box center [656, 189] width 12 height 24
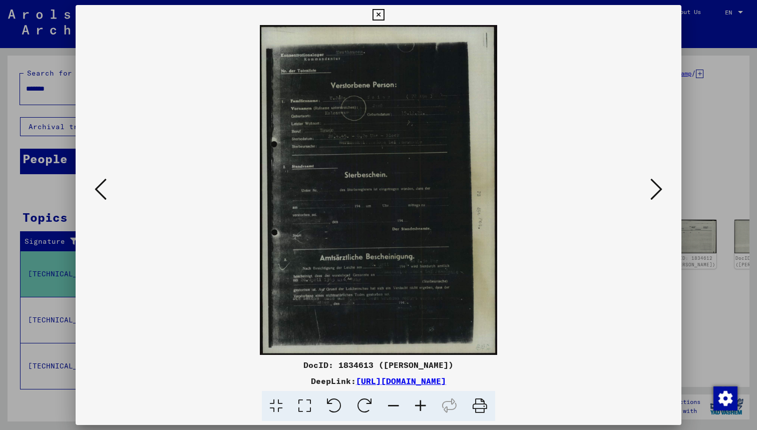
click at [655, 190] on icon at bounding box center [656, 189] width 12 height 24
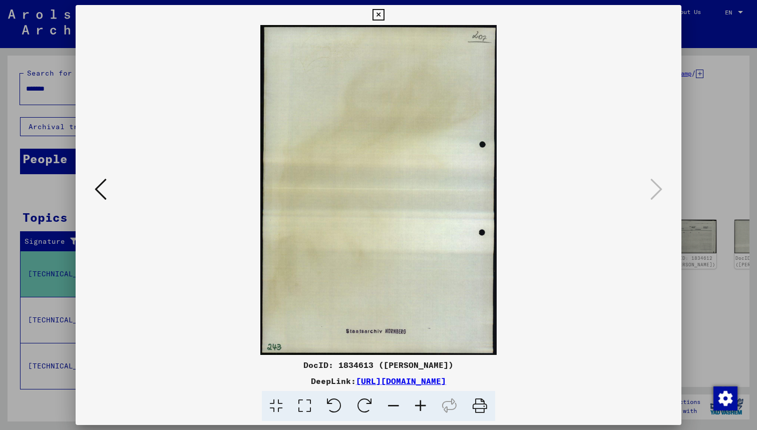
click at [384, 16] on icon at bounding box center [378, 15] width 12 height 12
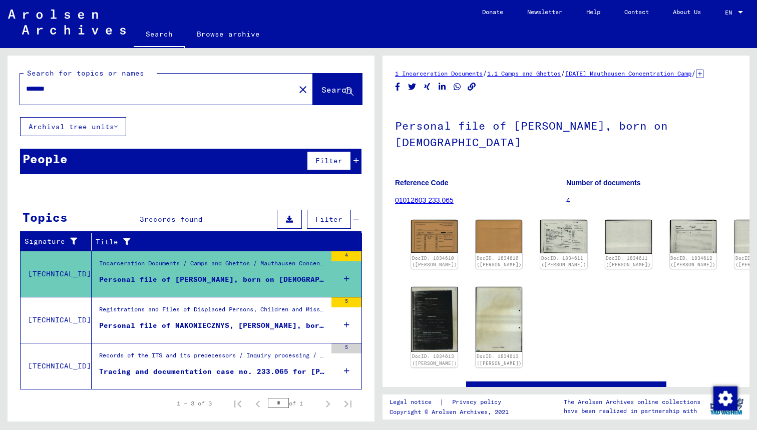
drag, startPoint x: 155, startPoint y: 94, endPoint x: 129, endPoint y: 89, distance: 26.6
click at [129, 89] on div "*******" at bounding box center [154, 89] width 269 height 23
drag, startPoint x: 129, startPoint y: 89, endPoint x: 12, endPoint y: 84, distance: 116.7
click at [12, 84] on div "Search for topics or names ******* close Search" at bounding box center [191, 87] width 367 height 62
type input "**********"
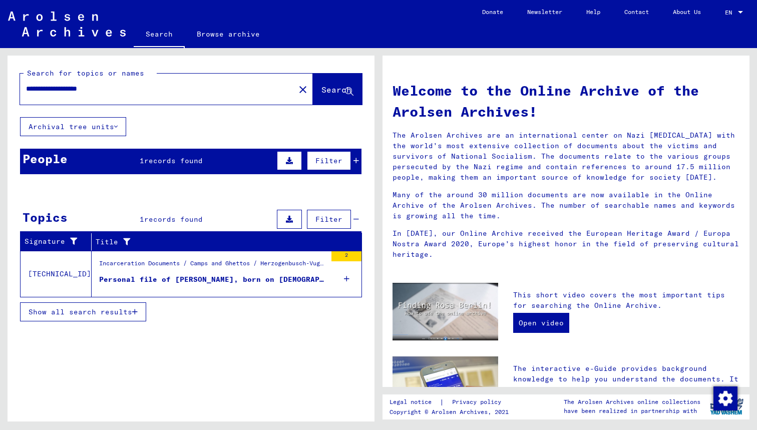
click at [192, 277] on div "Personal file of [PERSON_NAME], born on [DEMOGRAPHIC_DATA]" at bounding box center [212, 279] width 227 height 11
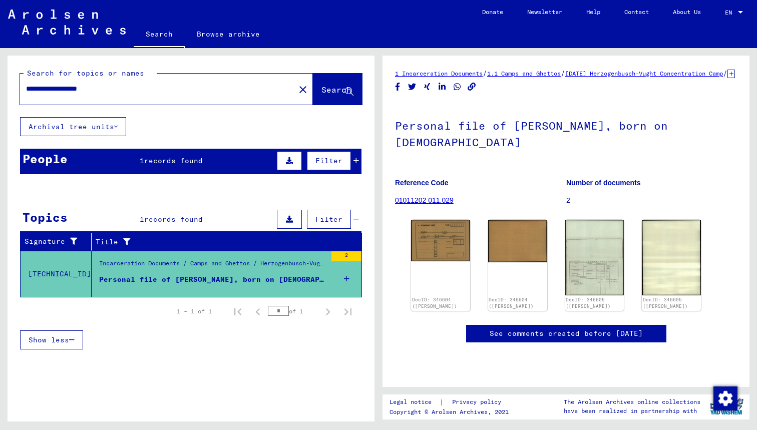
scroll to position [71, 0]
click at [193, 163] on span "records found" at bounding box center [173, 160] width 59 height 9
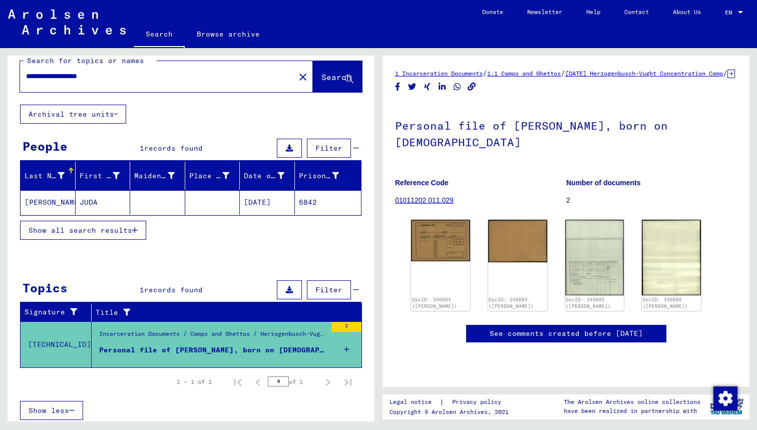
scroll to position [17, 0]
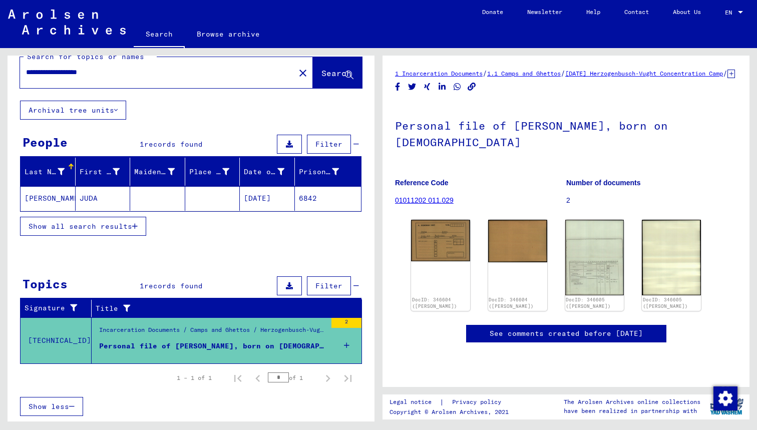
click at [306, 200] on mat-cell "6842" at bounding box center [328, 198] width 67 height 25
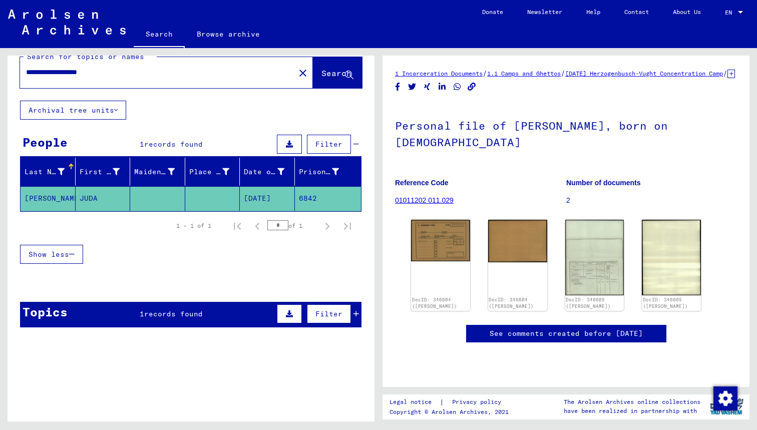
scroll to position [47, 0]
click at [305, 200] on mat-cell "6842" at bounding box center [328, 198] width 67 height 25
click at [305, 198] on mat-cell "6842" at bounding box center [328, 198] width 67 height 25
click at [579, 219] on img at bounding box center [595, 258] width 62 height 80
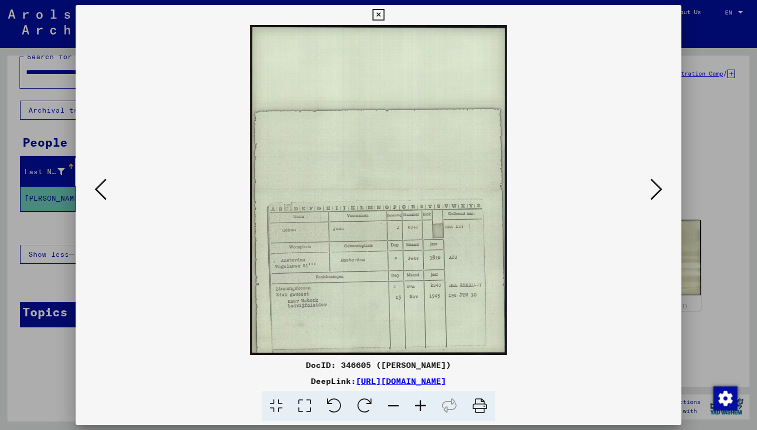
click at [416, 404] on icon at bounding box center [420, 406] width 27 height 31
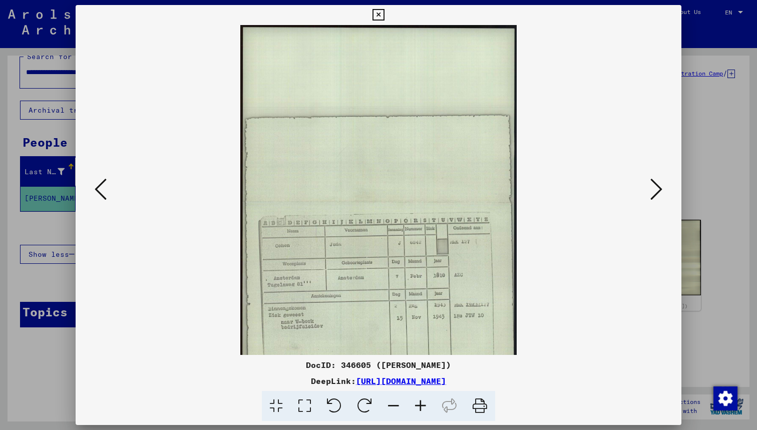
click at [416, 404] on icon at bounding box center [420, 406] width 27 height 31
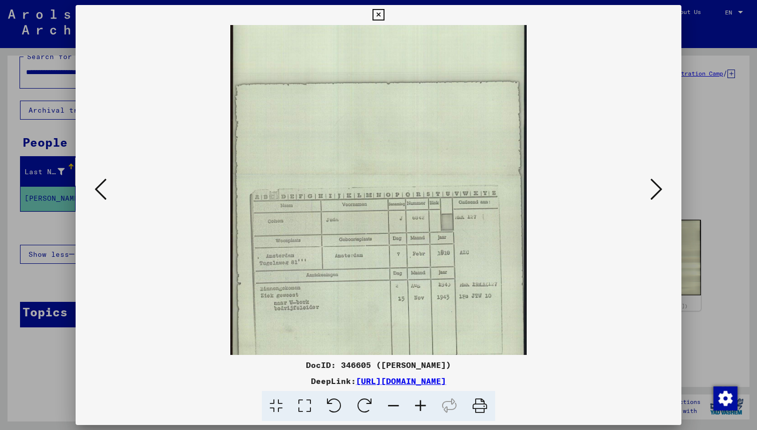
scroll to position [50, 0]
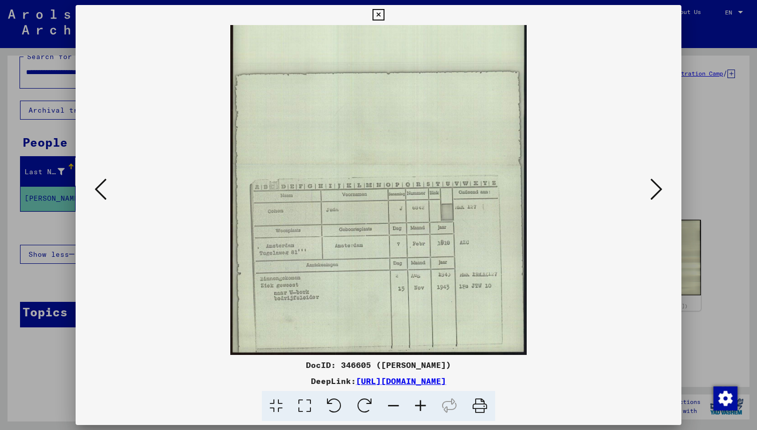
drag, startPoint x: 458, startPoint y: 291, endPoint x: 452, endPoint y: 235, distance: 56.4
click at [94, 193] on button at bounding box center [101, 190] width 18 height 29
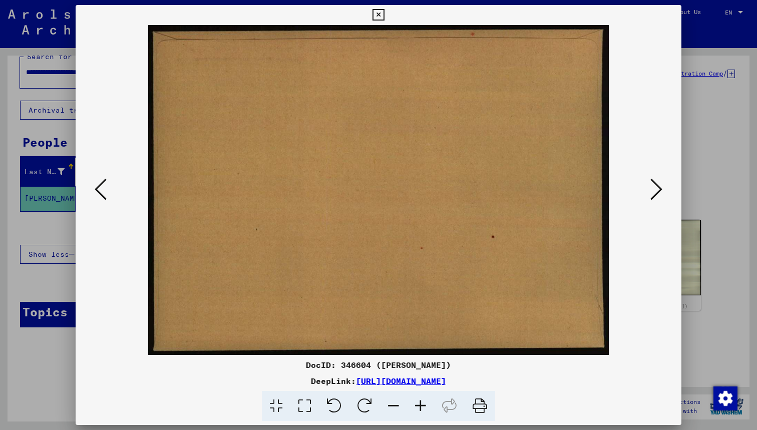
click at [96, 194] on icon at bounding box center [101, 189] width 12 height 24
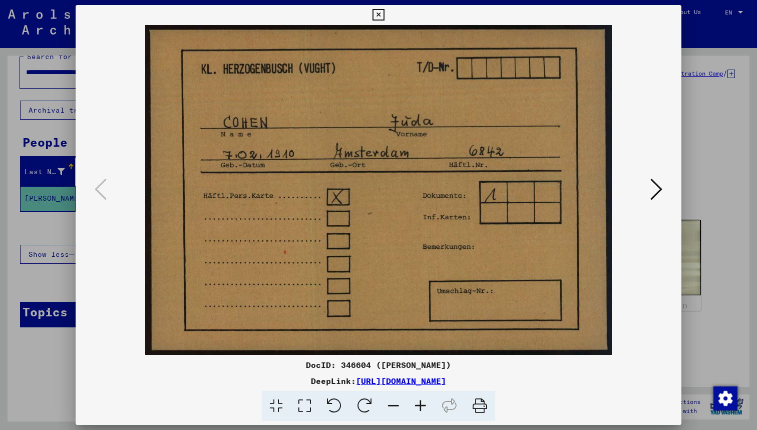
click at [654, 193] on icon at bounding box center [656, 189] width 12 height 24
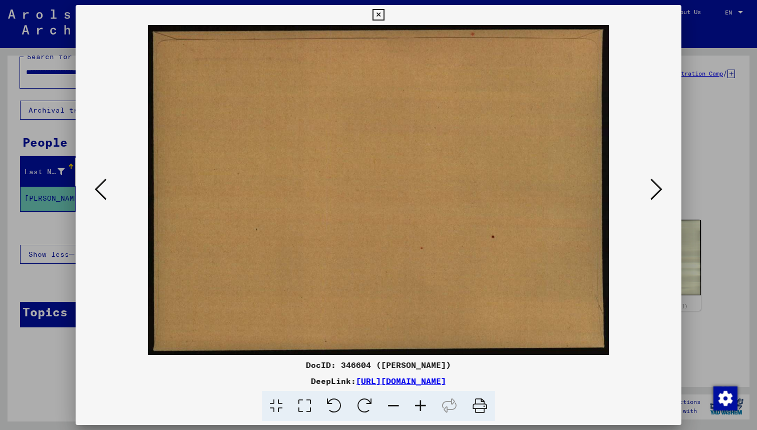
click at [654, 193] on icon at bounding box center [656, 189] width 12 height 24
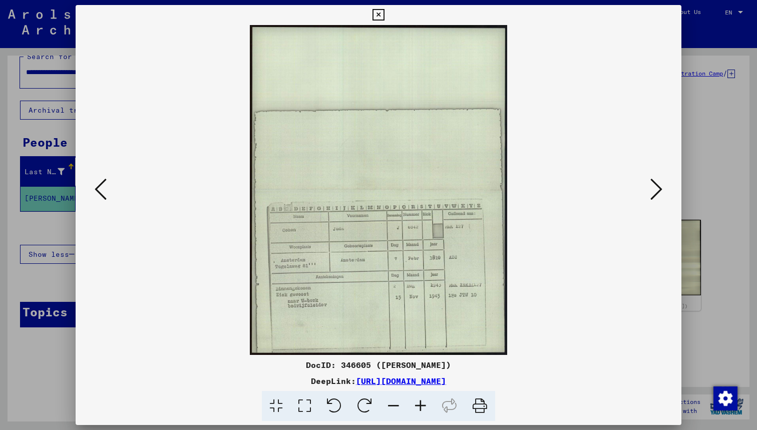
click at [109, 194] on button at bounding box center [101, 190] width 18 height 29
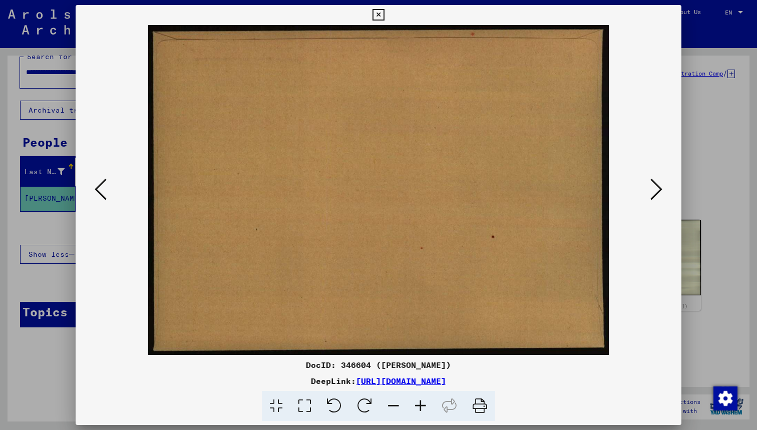
click at [654, 196] on icon at bounding box center [656, 189] width 12 height 24
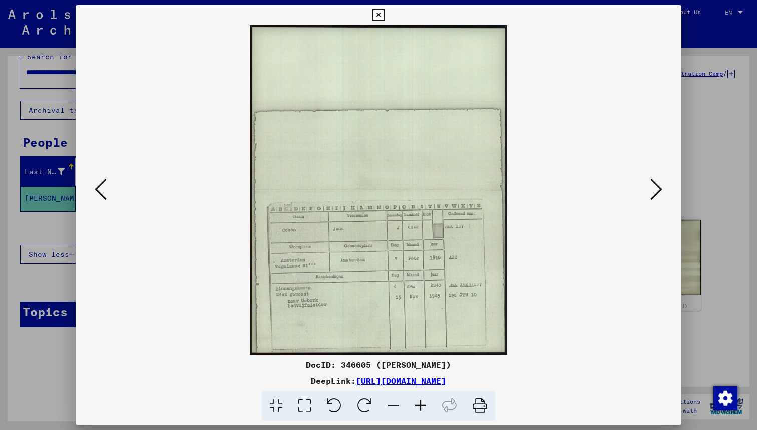
click at [657, 191] on icon at bounding box center [656, 189] width 12 height 24
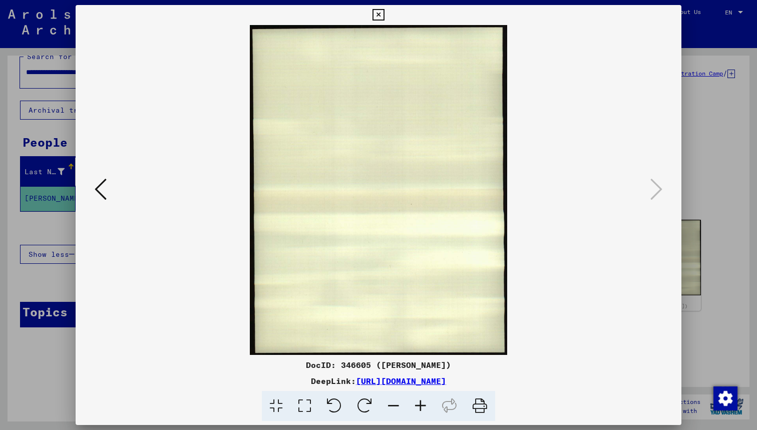
click at [108, 199] on button at bounding box center [101, 190] width 18 height 29
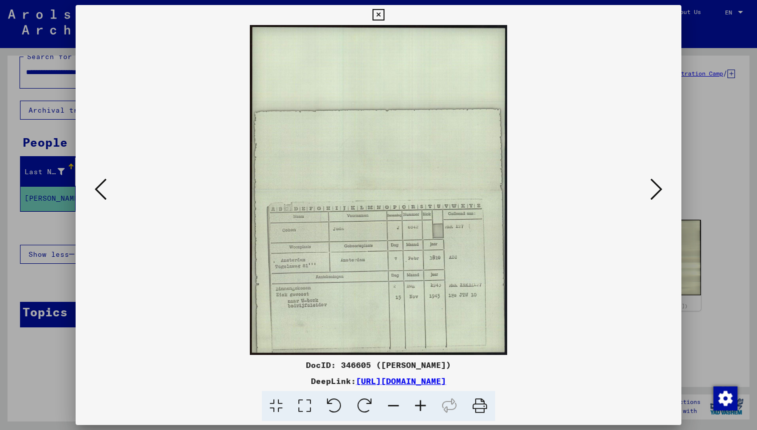
drag, startPoint x: 662, startPoint y: 186, endPoint x: 660, endPoint y: 194, distance: 7.7
click at [657, 198] on div at bounding box center [379, 190] width 606 height 330
click at [659, 194] on icon at bounding box center [656, 189] width 12 height 24
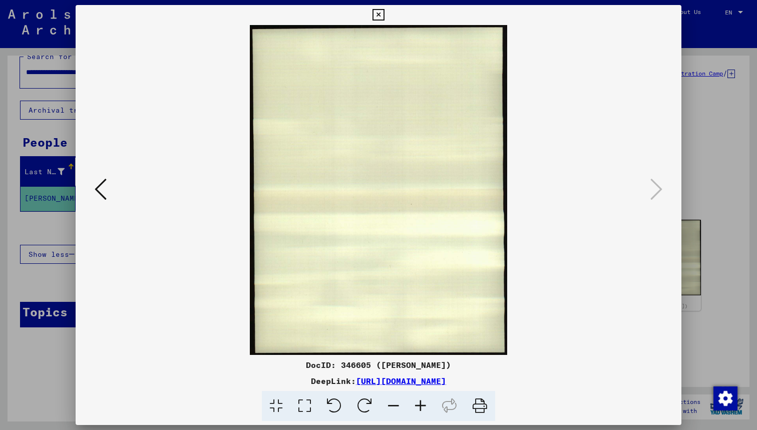
click at [384, 13] on icon at bounding box center [378, 15] width 12 height 12
